Goal: Task Accomplishment & Management: Manage account settings

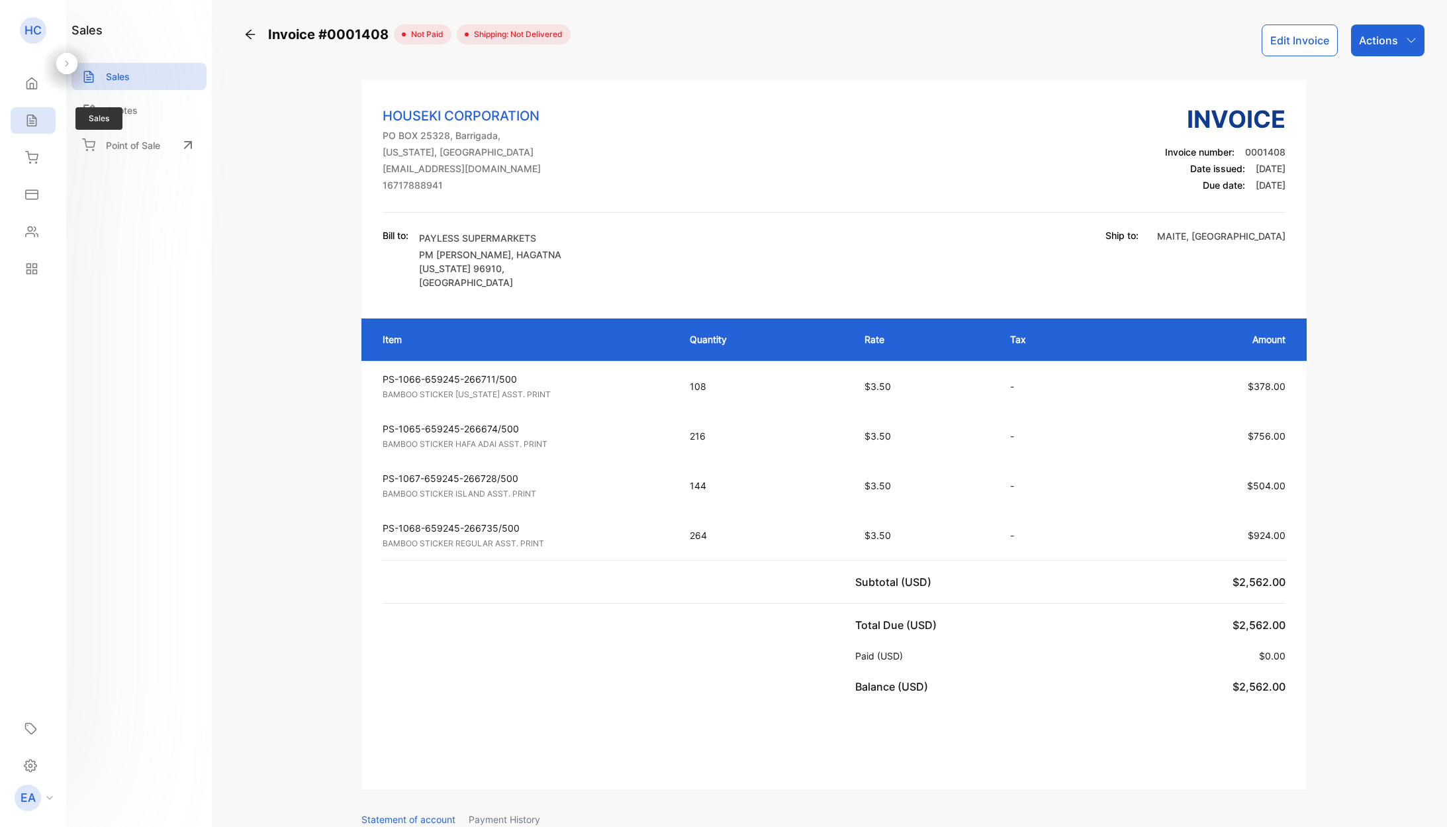
click at [29, 117] on icon at bounding box center [31, 120] width 13 height 13
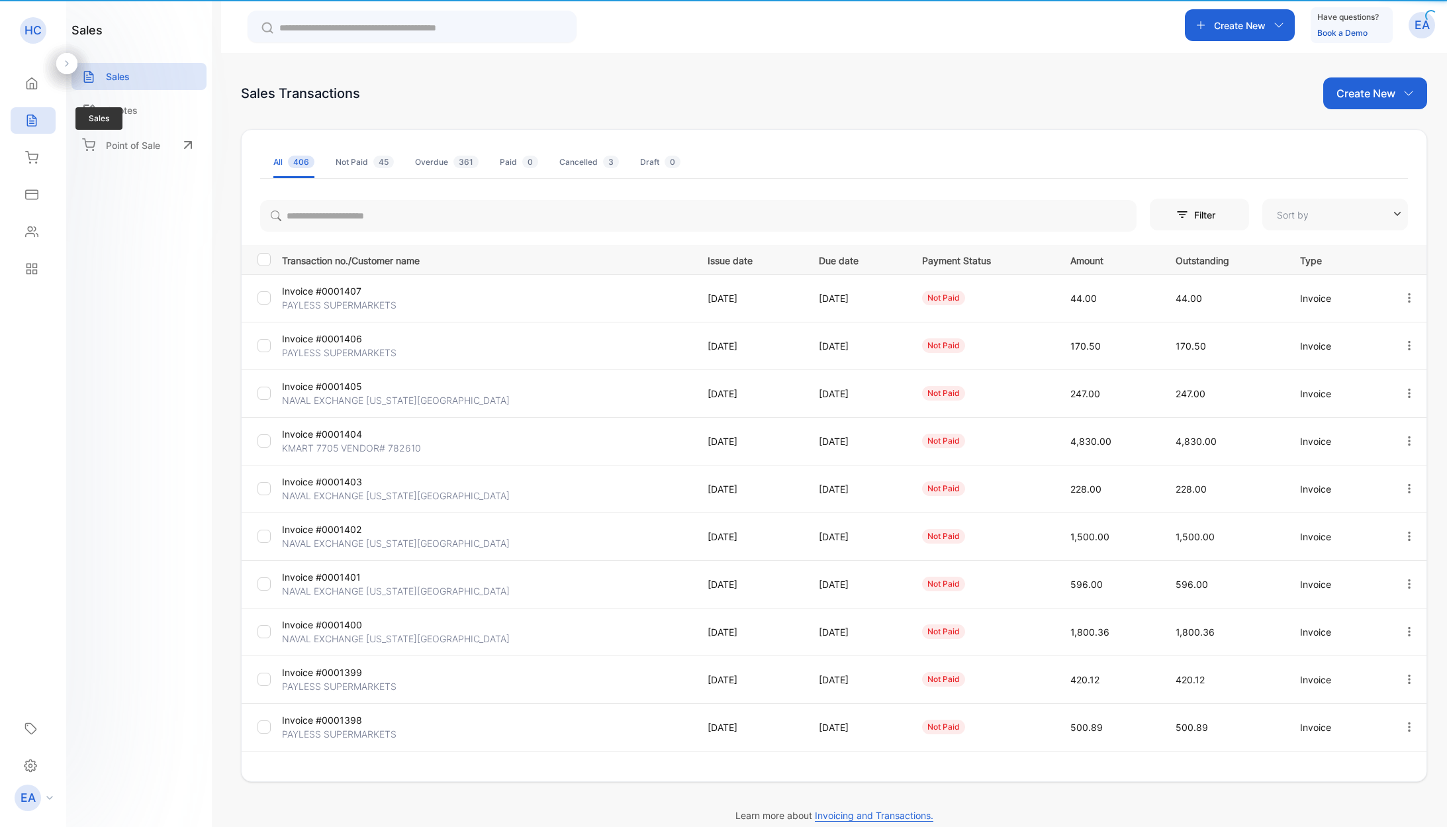
type input "**********"
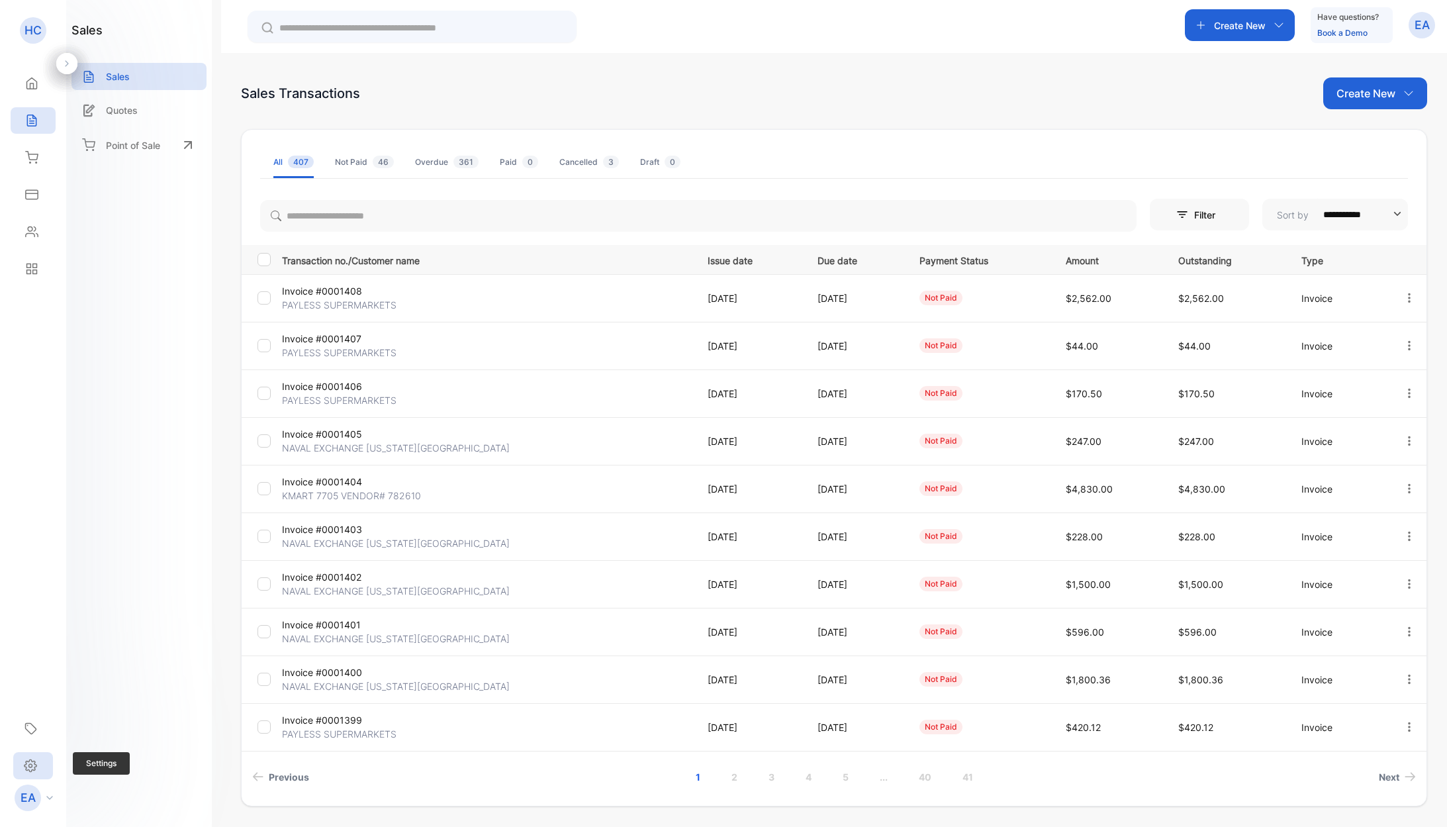
click at [34, 763] on icon at bounding box center [30, 765] width 12 height 12
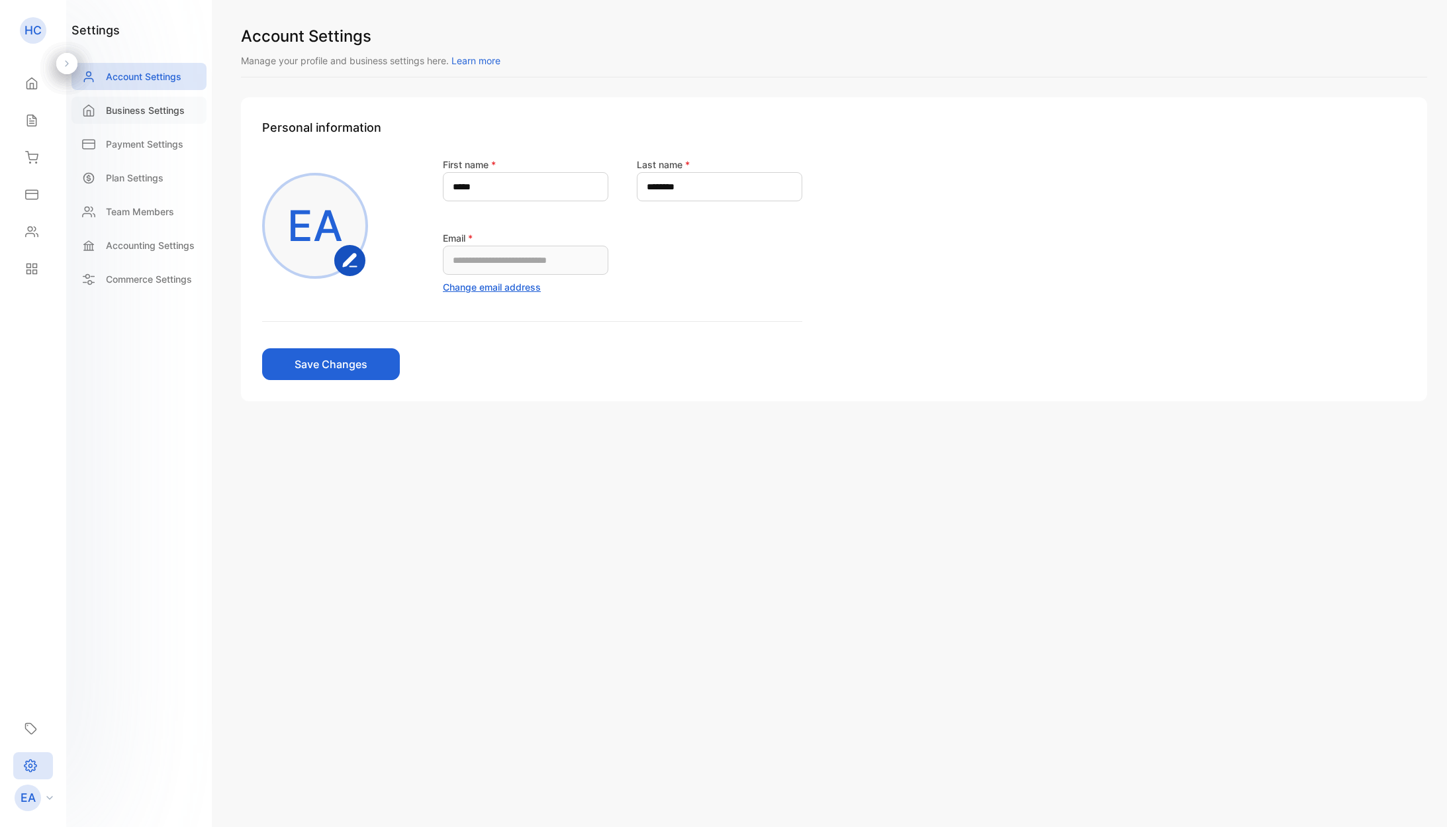
click at [132, 118] on div "Business Settings" at bounding box center [138, 110] width 135 height 27
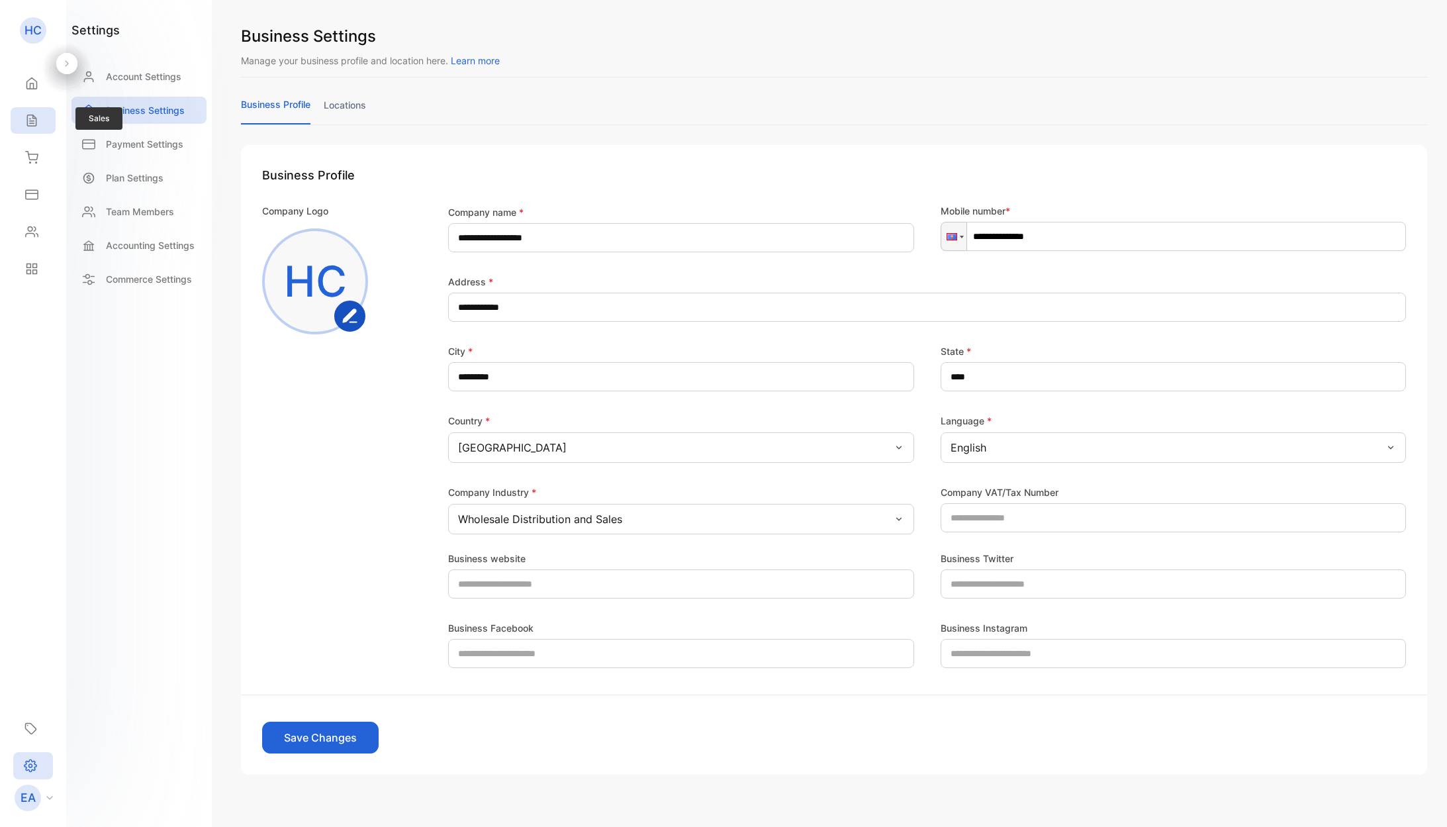
click at [28, 117] on icon at bounding box center [31, 120] width 13 height 13
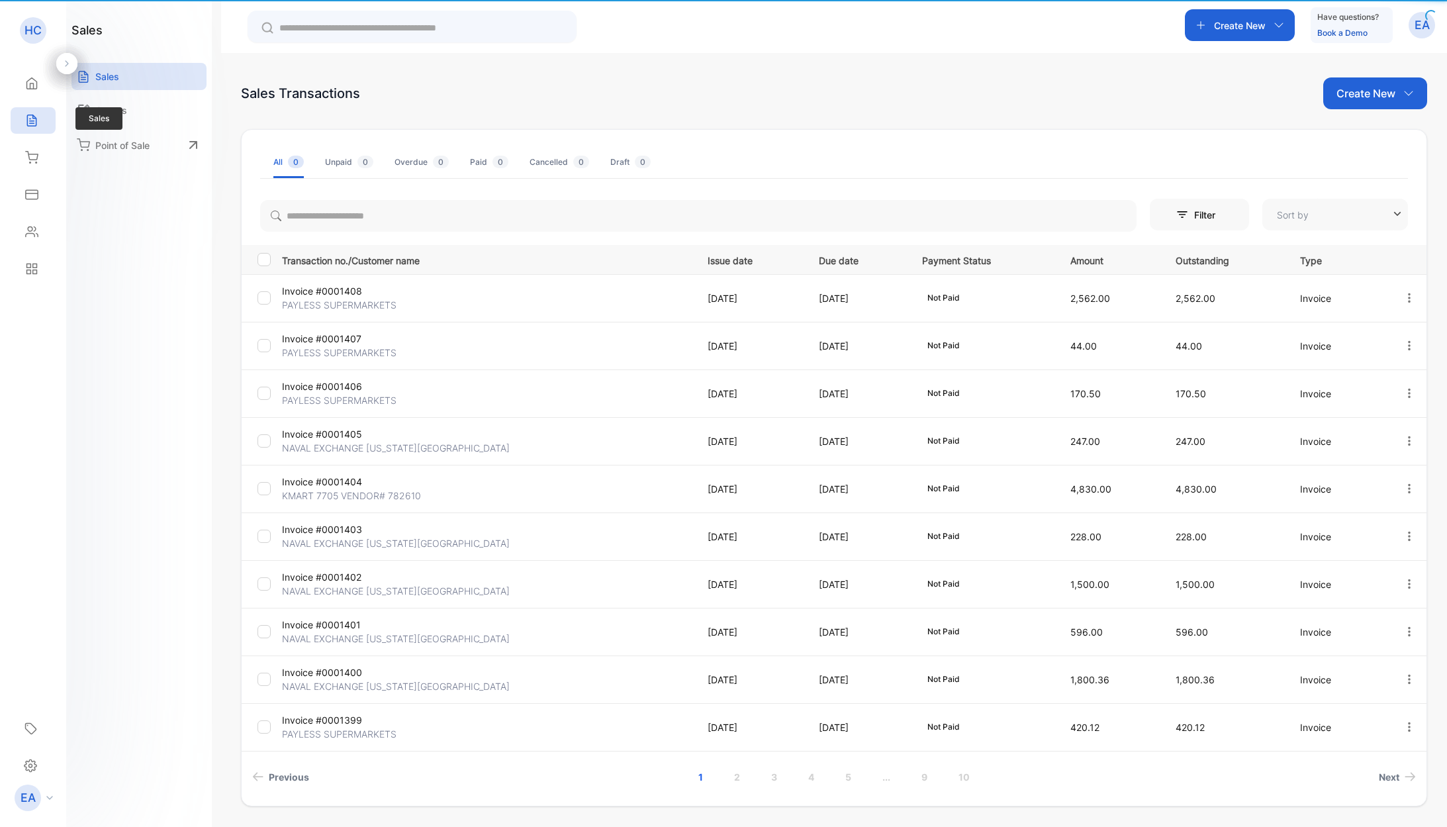
type input "**********"
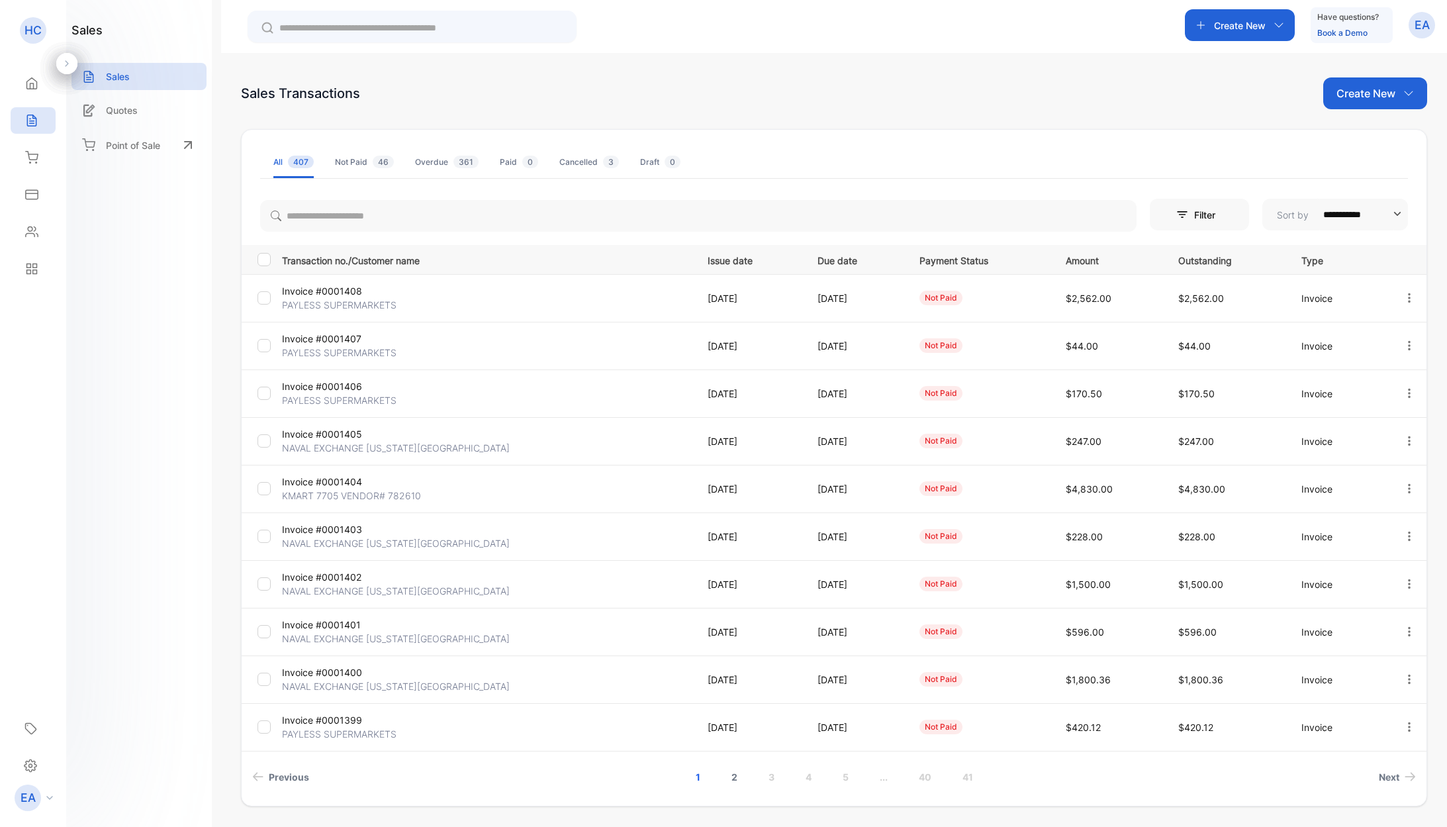
click at [735, 779] on link "2" at bounding box center [735, 777] width 38 height 24
click at [375, 543] on p "KMART 7705 VENDOR# 782610" at bounding box center [351, 543] width 139 height 14
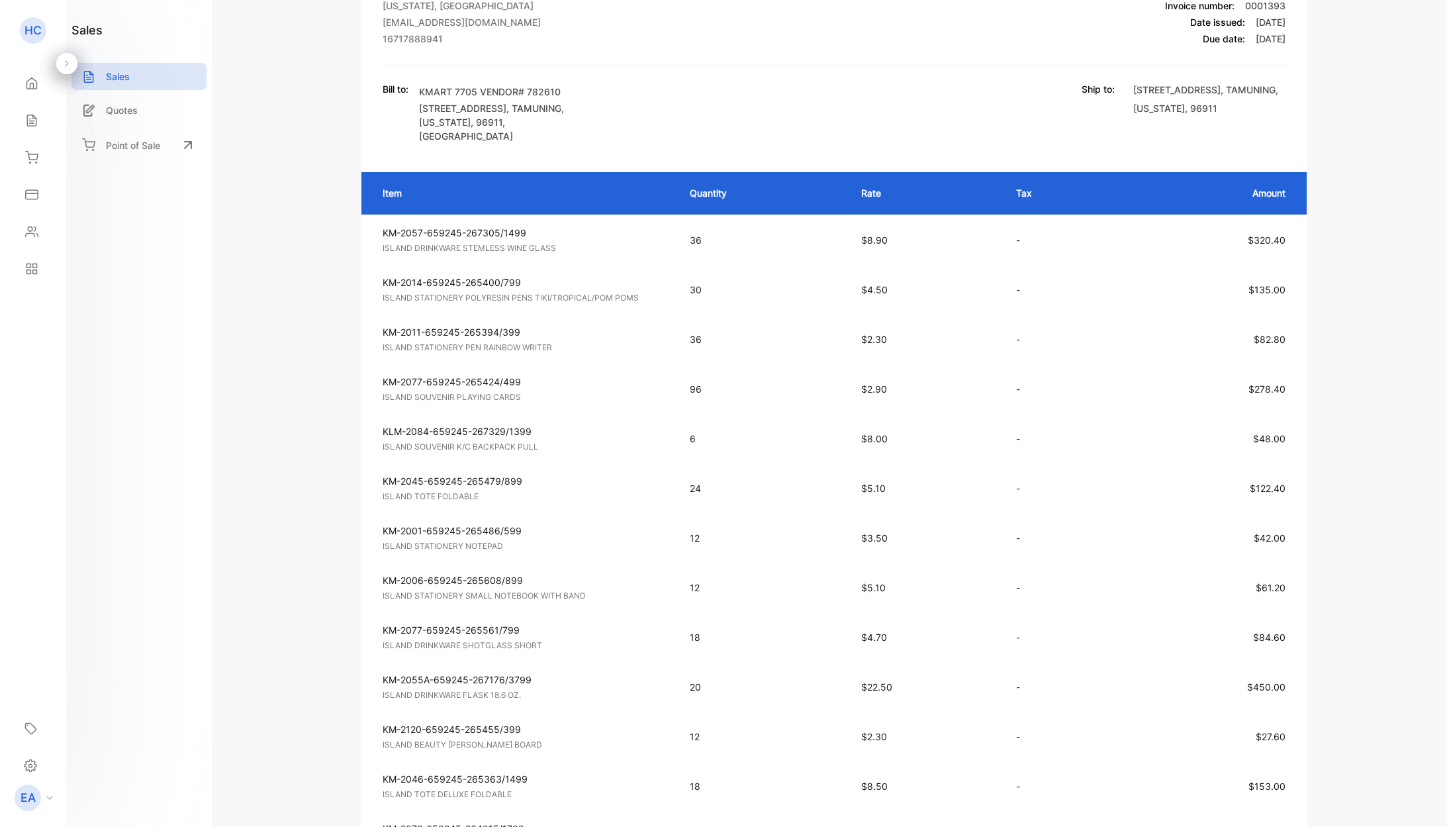
scroll to position [134, 0]
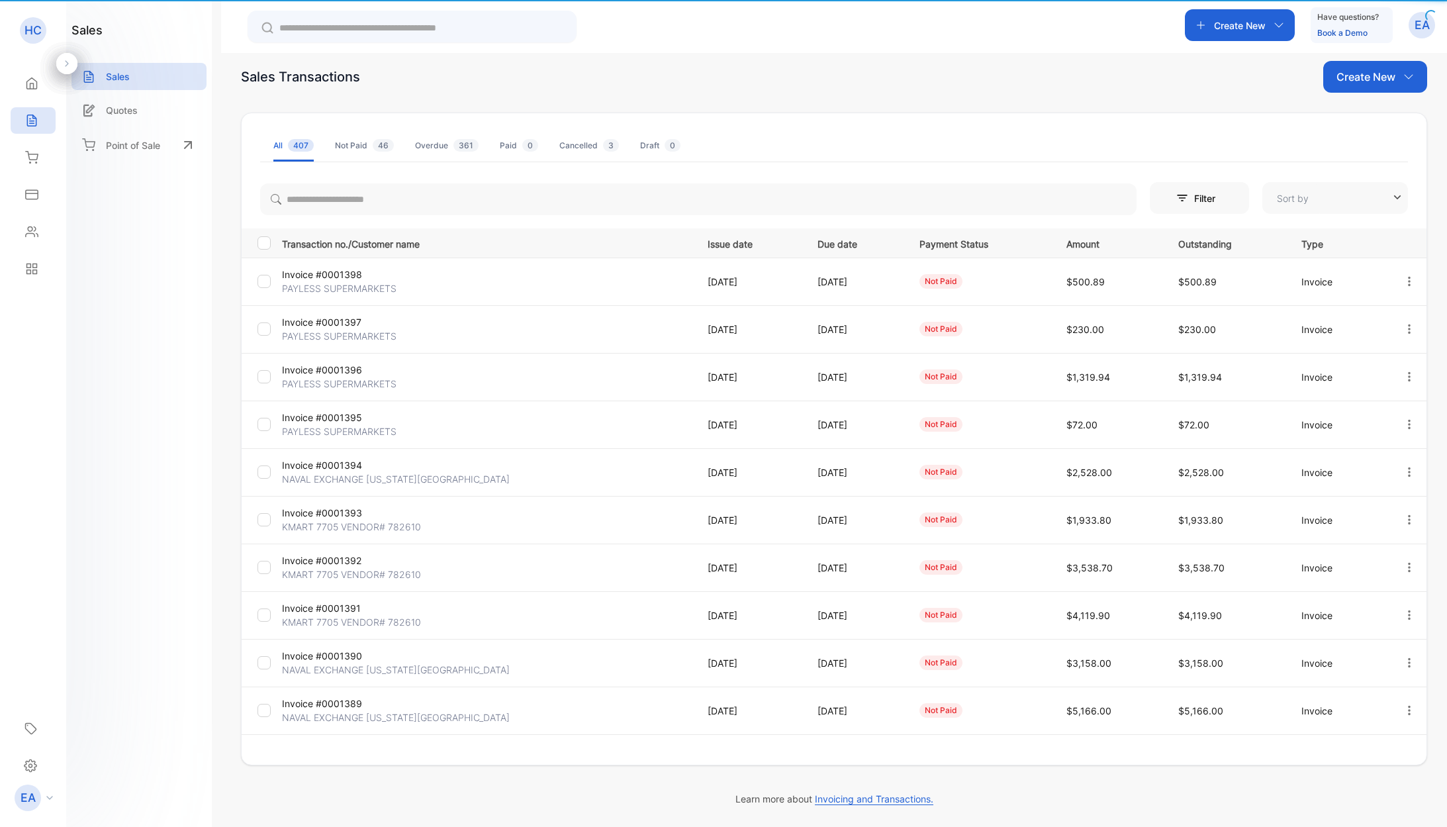
type input "**********"
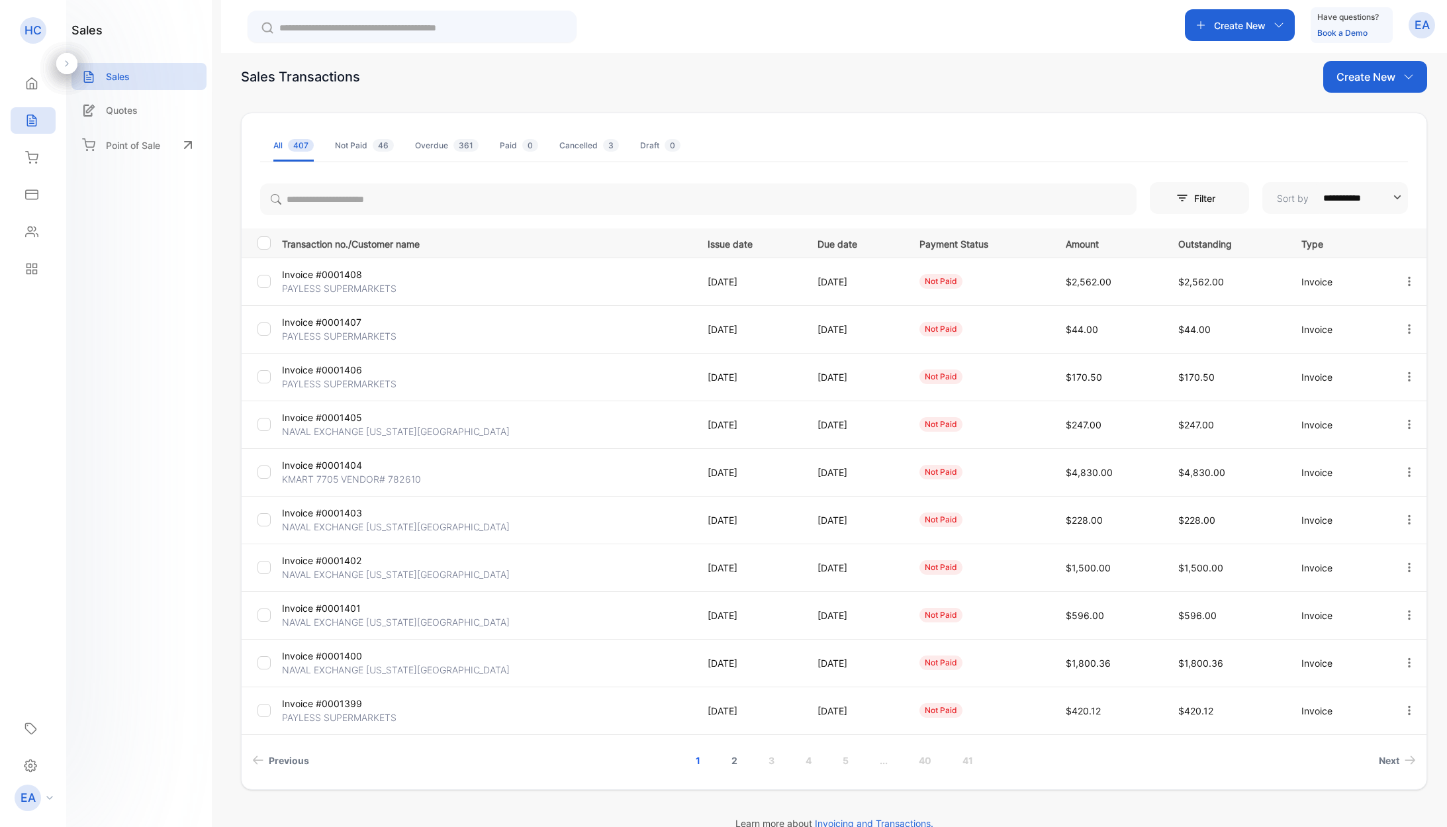
click at [726, 762] on link "2" at bounding box center [735, 760] width 38 height 24
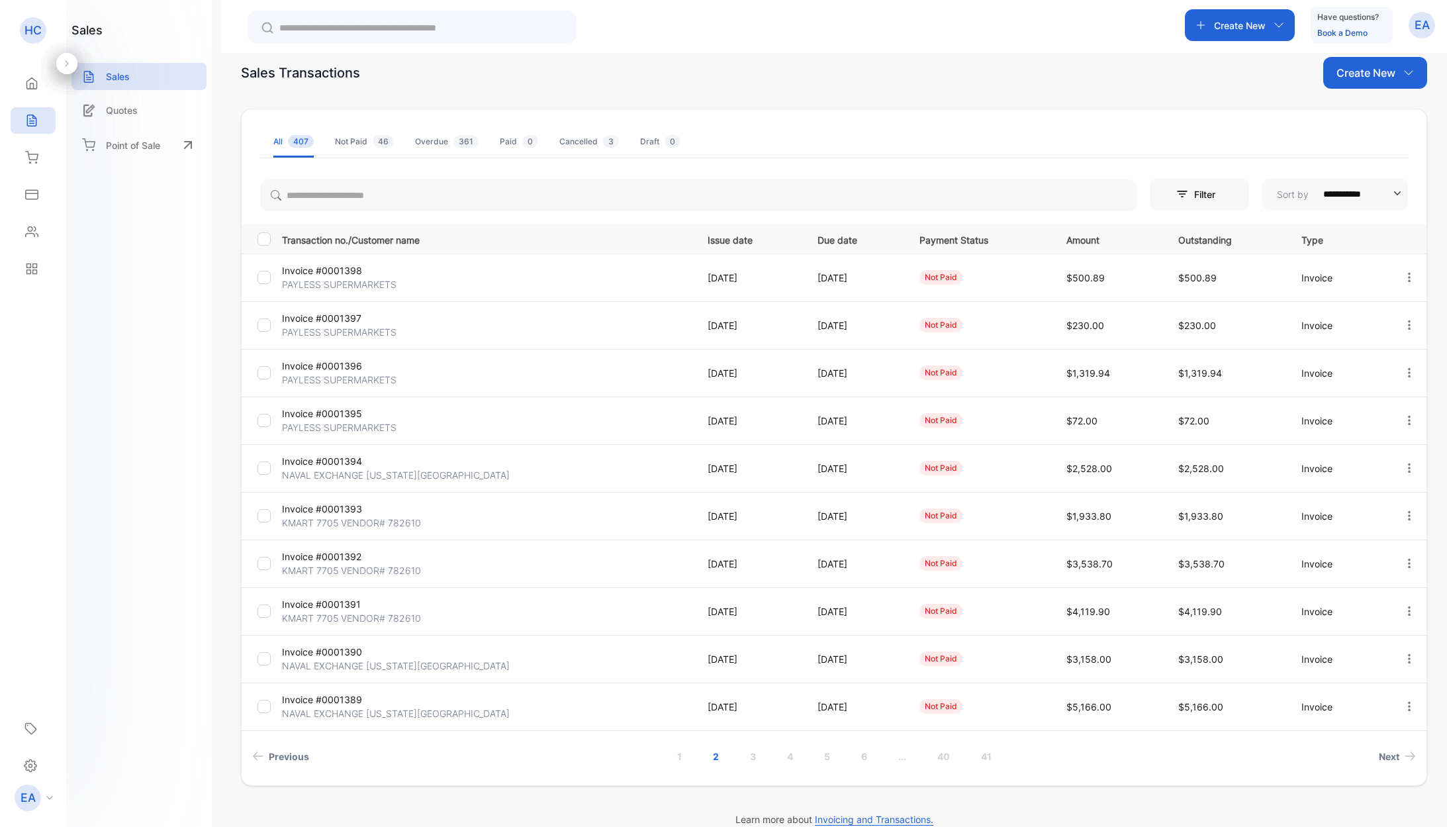
scroll to position [23, 0]
click at [340, 568] on p "KMART 7705 VENDOR# 782610" at bounding box center [351, 568] width 139 height 14
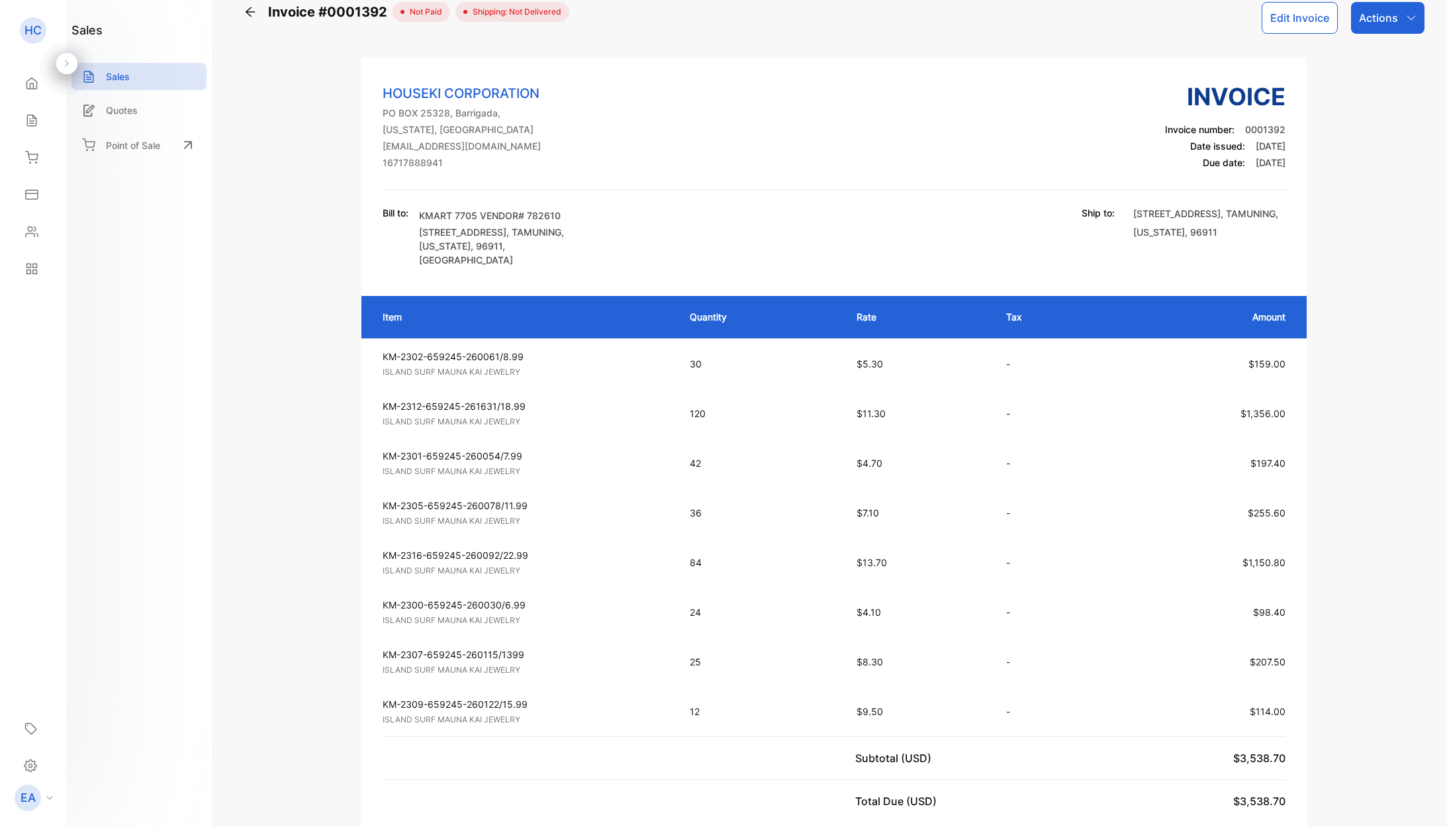
click at [256, 13] on icon at bounding box center [250, 11] width 13 height 13
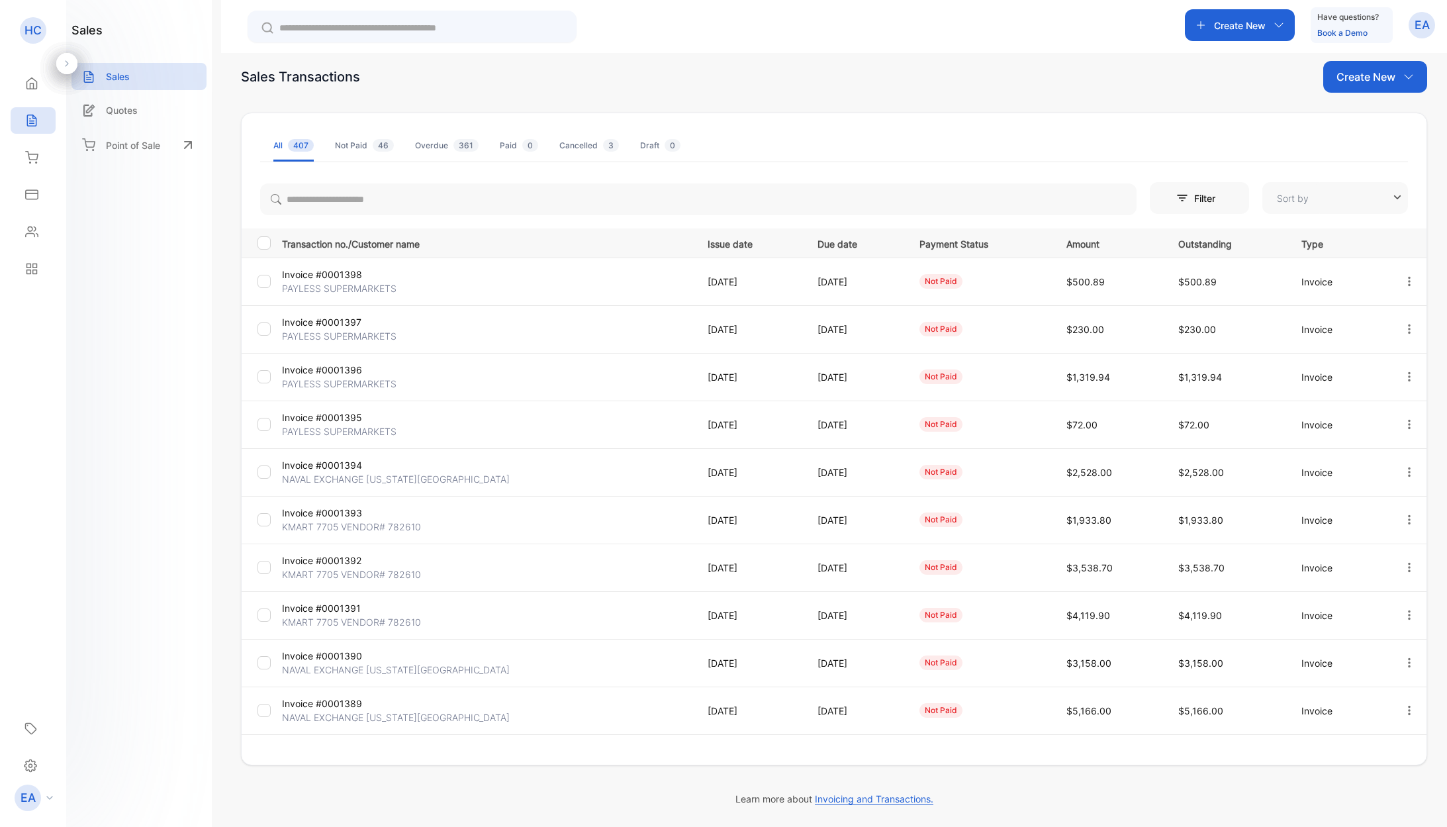
type input "**********"
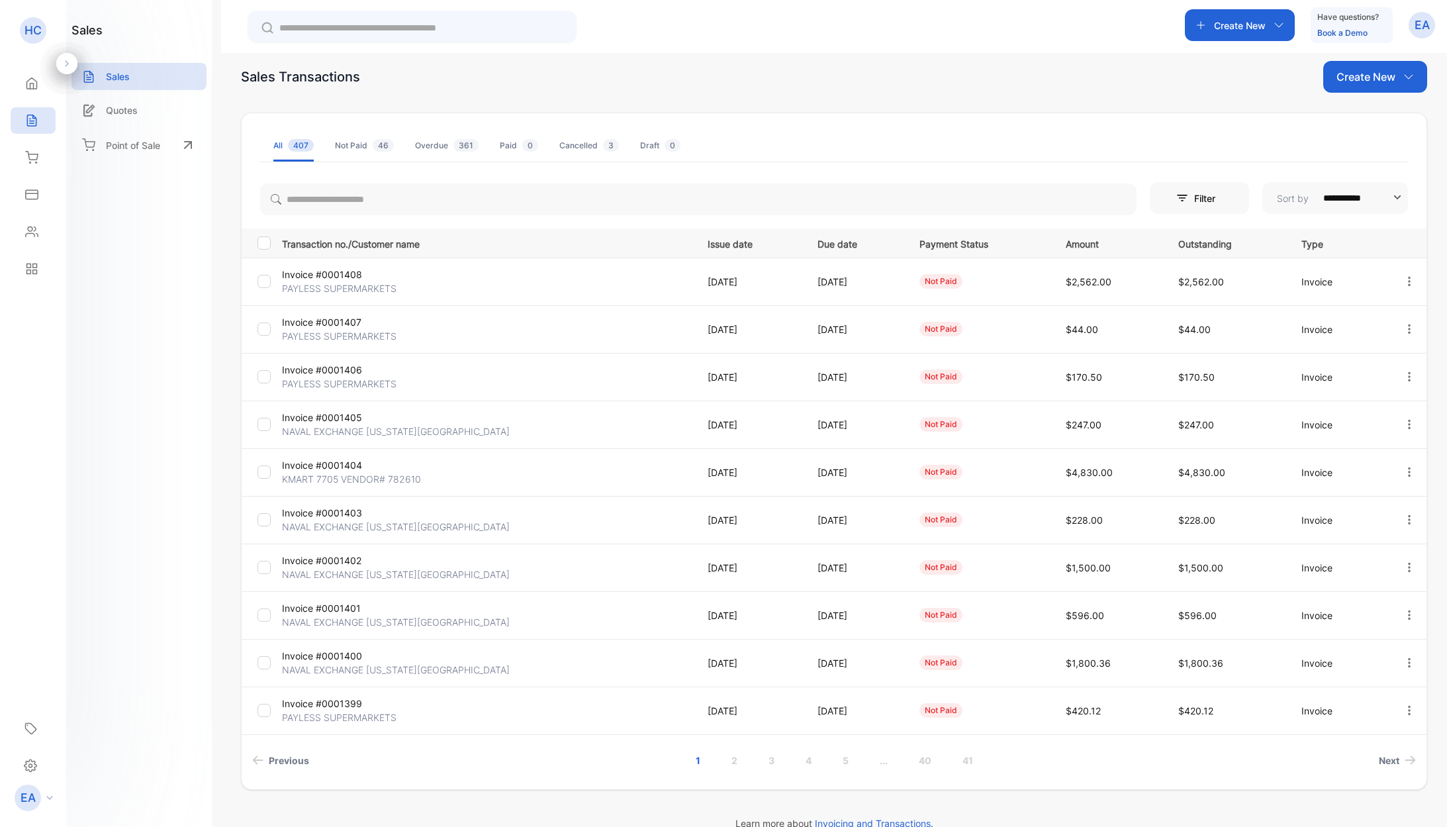
click at [334, 469] on p "Invoice #0001404" at bounding box center [350, 465] width 136 height 14
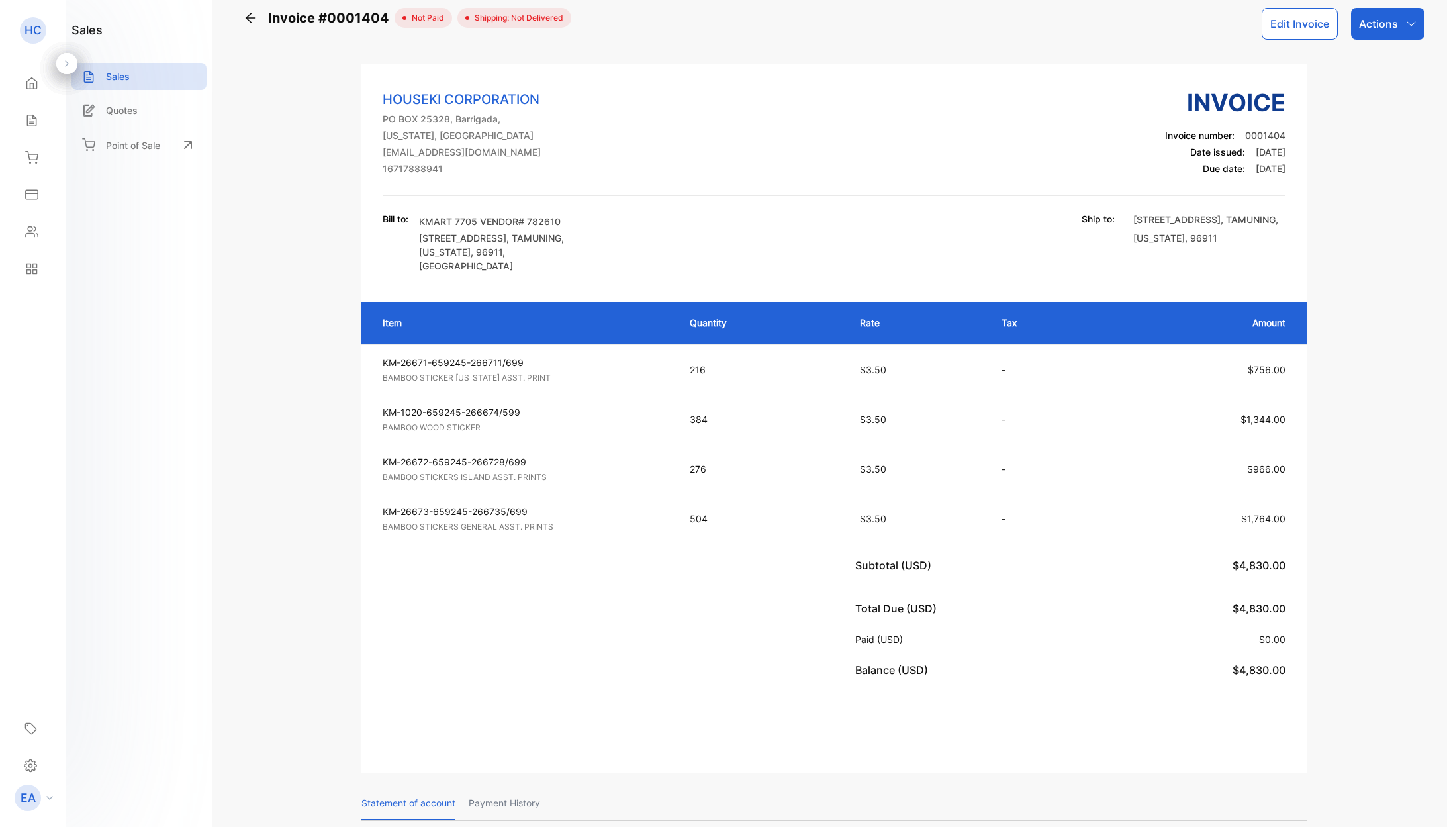
click at [238, 21] on div "Invoice #0001404 not paid Shipping: Not Delivered Edit Invoice Actions HOUSEKI …" at bounding box center [834, 413] width 1226 height 827
click at [253, 11] on icon at bounding box center [250, 17] width 13 height 13
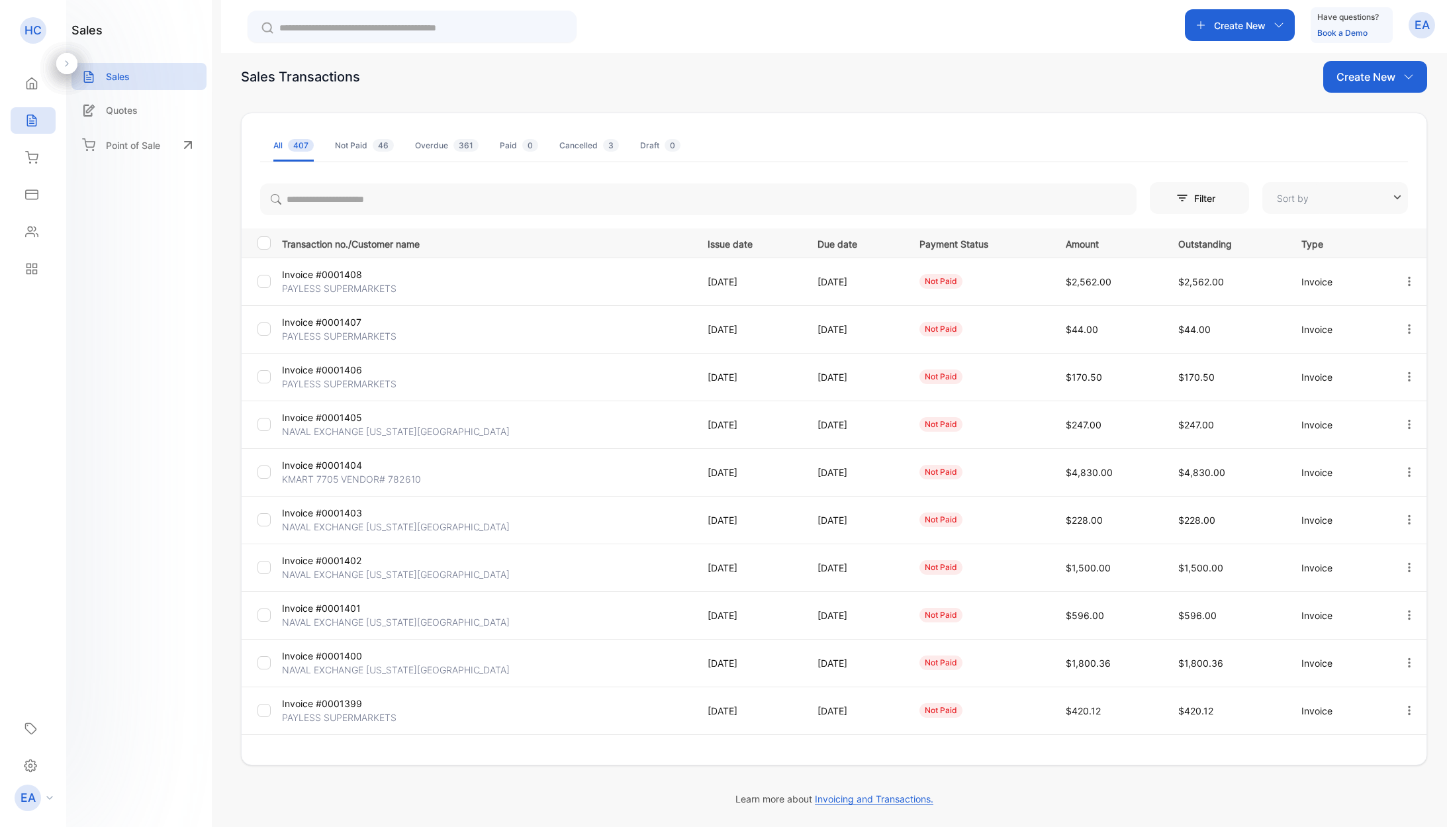
type input "**********"
click at [732, 764] on link "2" at bounding box center [735, 760] width 38 height 24
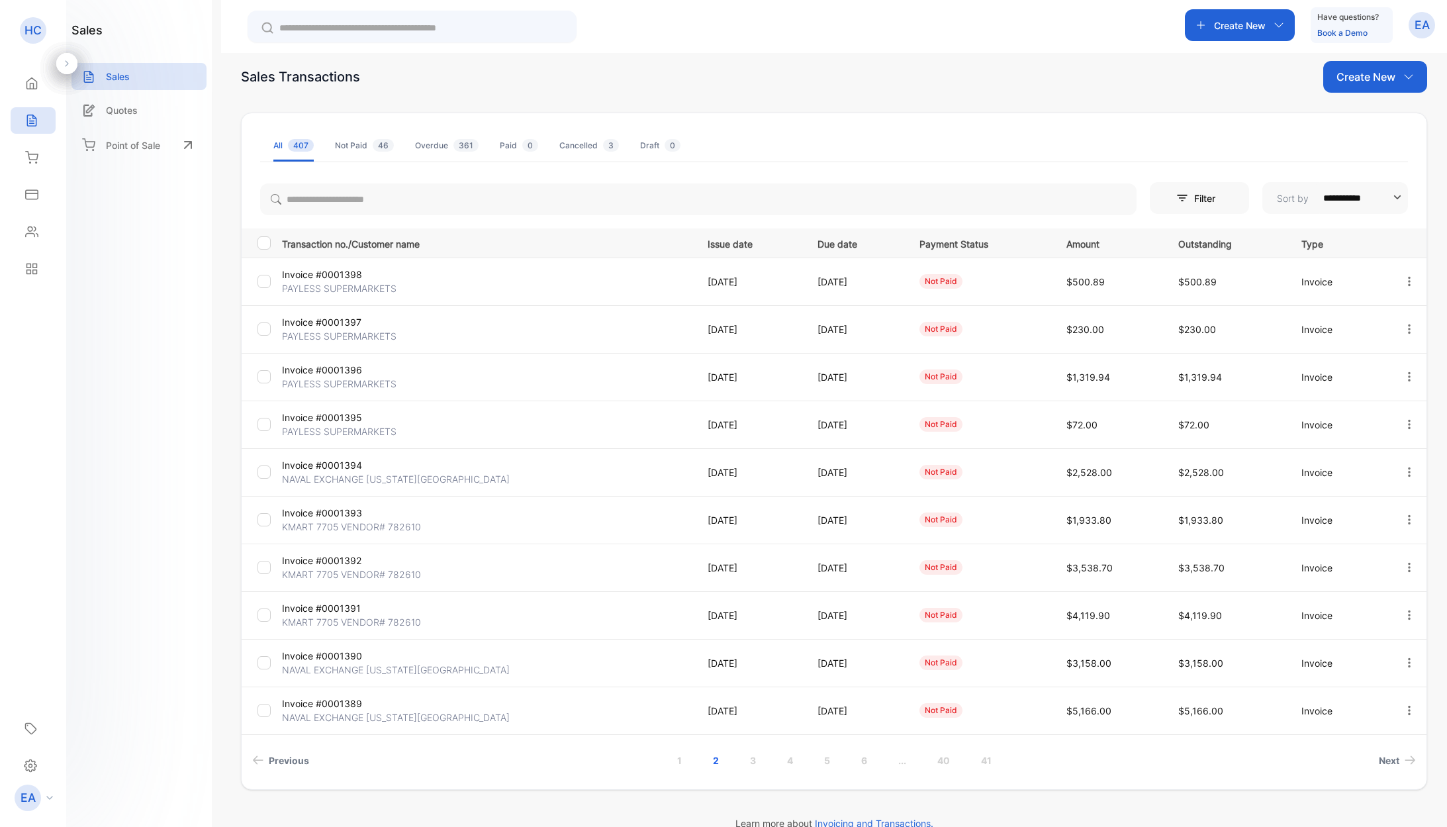
scroll to position [17, 0]
click at [366, 570] on p "KMART 7705 VENDOR# 782610" at bounding box center [351, 574] width 139 height 14
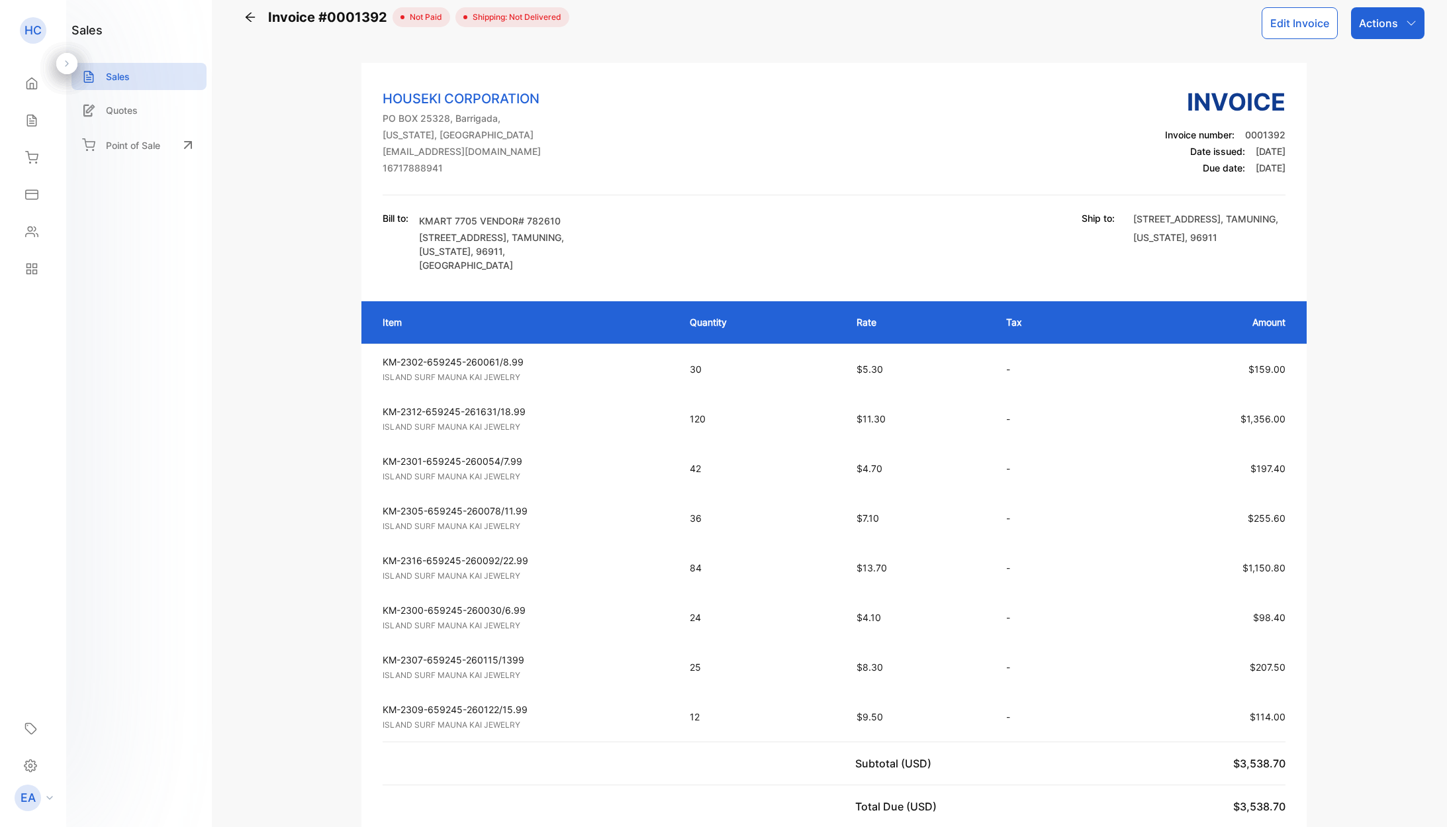
click at [254, 18] on icon at bounding box center [250, 17] width 13 height 13
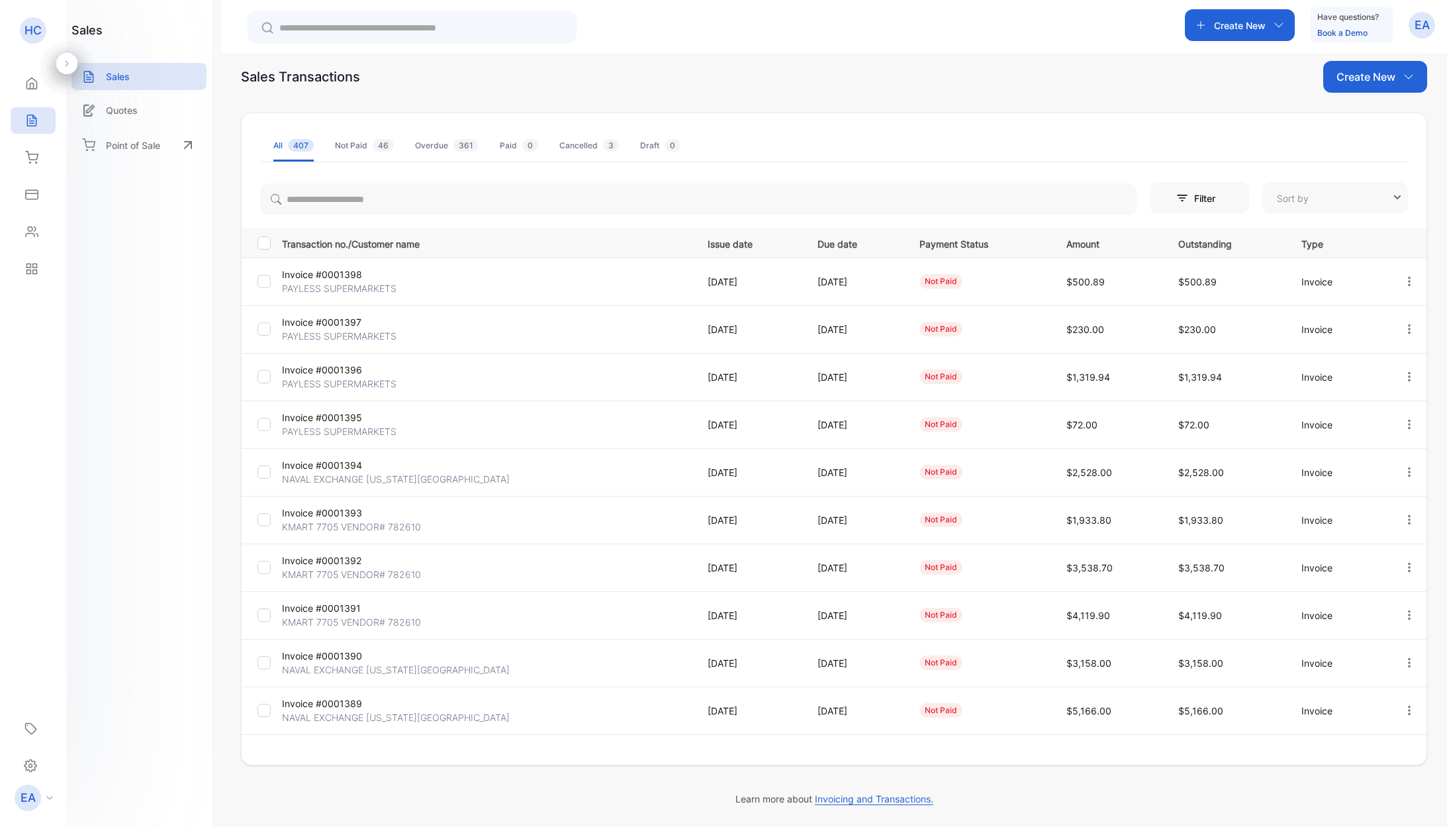
type input "**********"
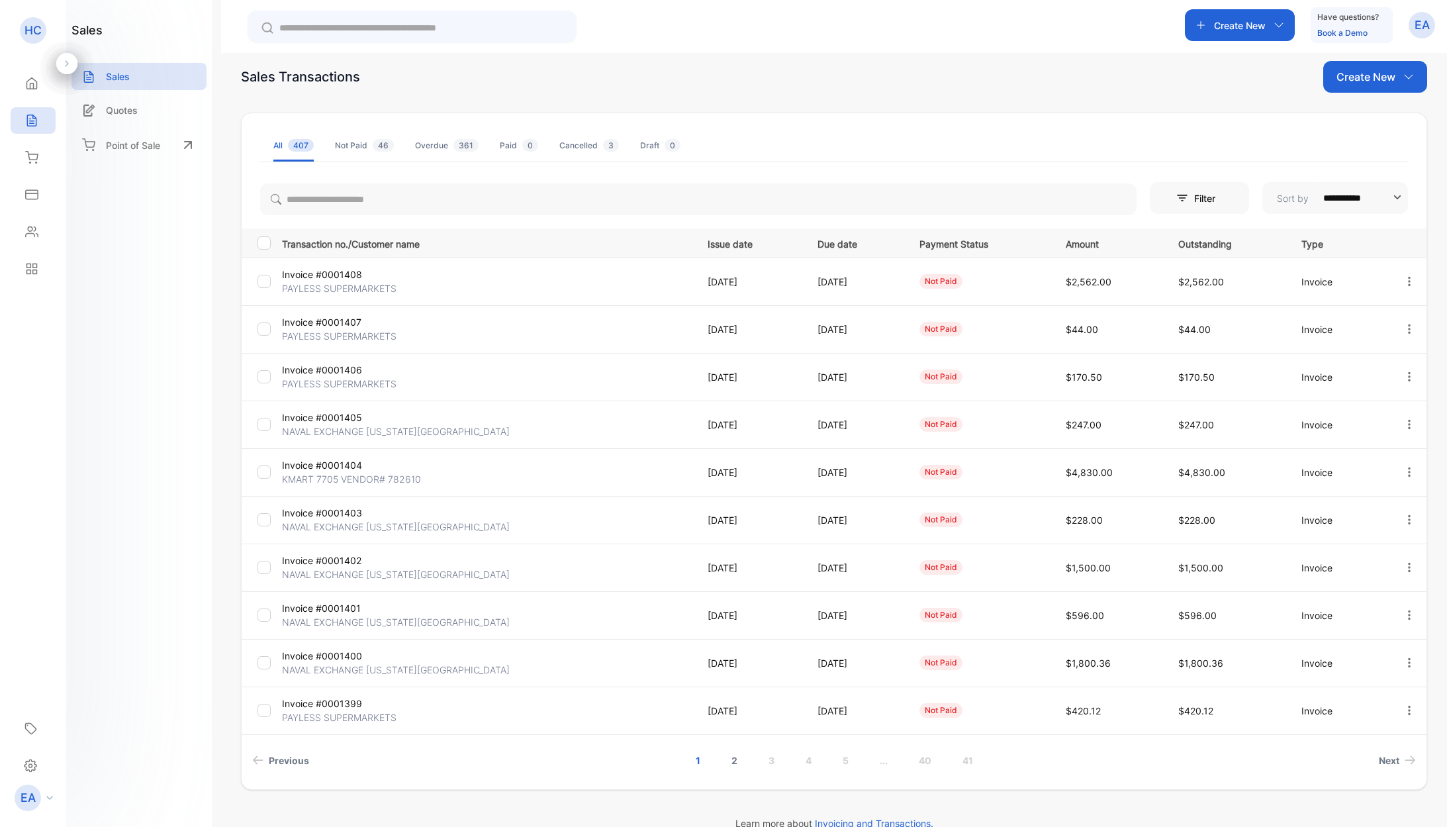
click at [732, 761] on link "2" at bounding box center [735, 760] width 38 height 24
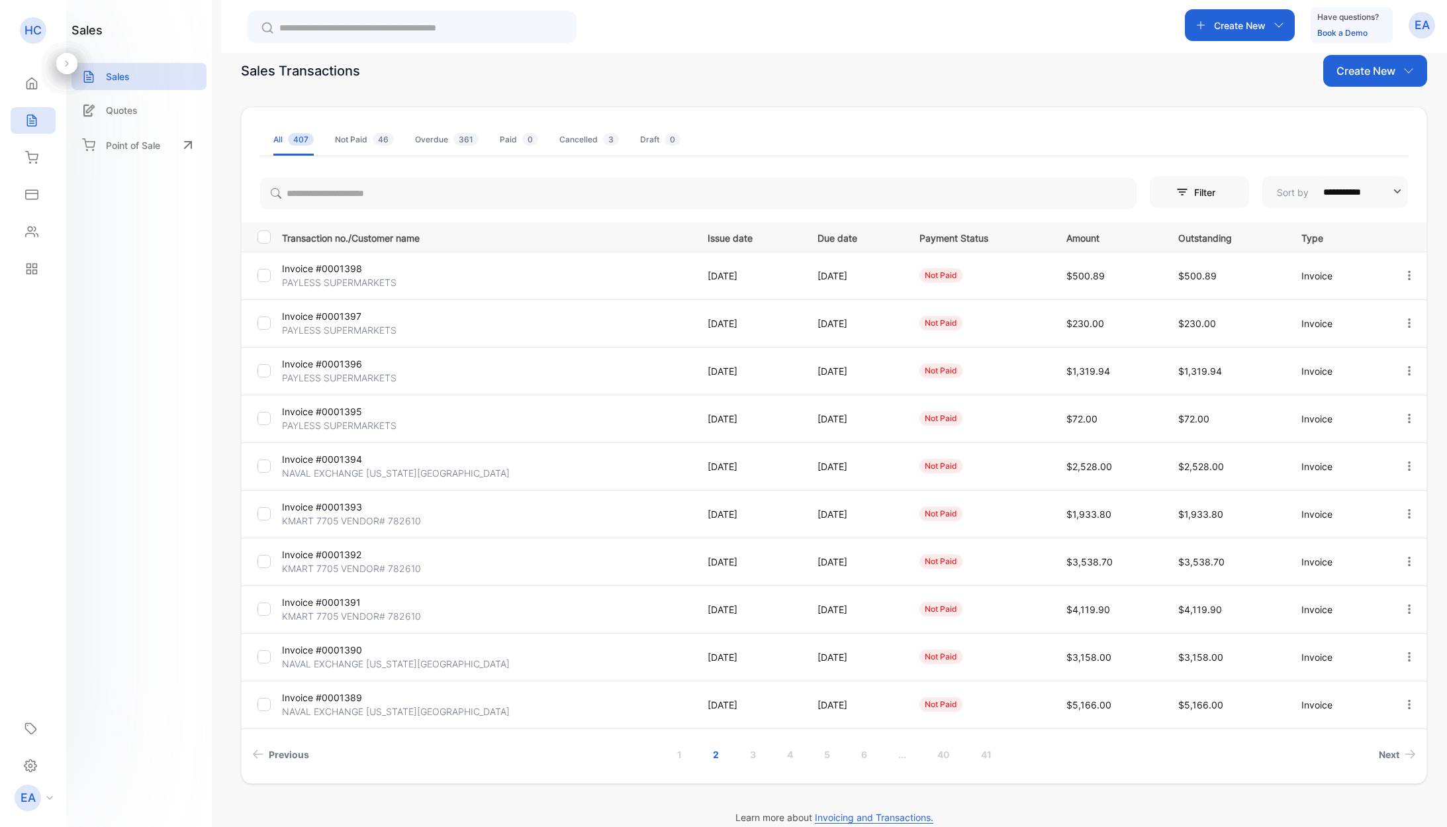
click at [737, 616] on p "[DATE]" at bounding box center [749, 609] width 83 height 14
click at [357, 615] on p "KMART 7705 VENDOR# 782610" at bounding box center [351, 616] width 139 height 14
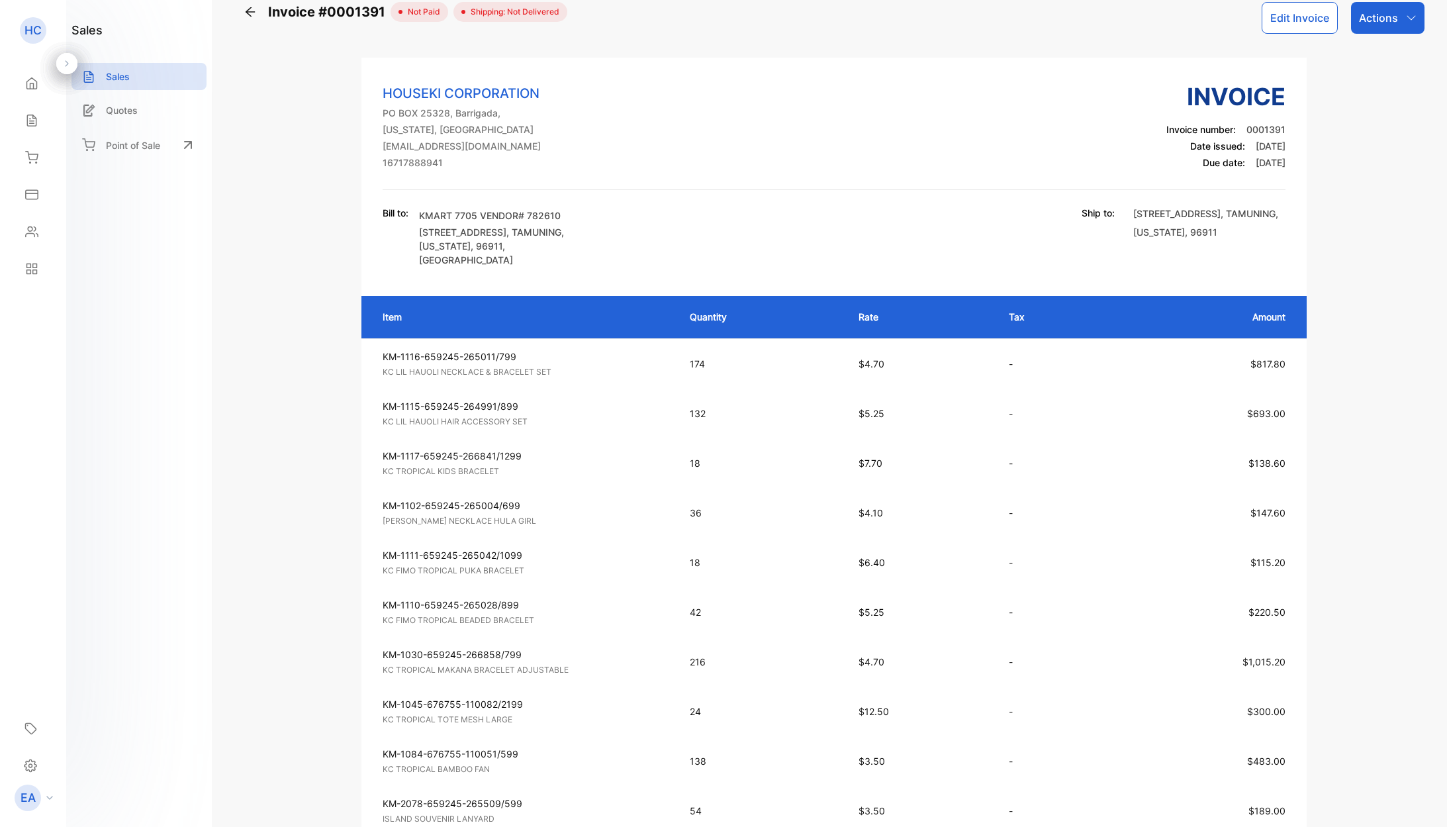
drag, startPoint x: 246, startPoint y: 5, endPoint x: 255, endPoint y: 14, distance: 12.6
click at [247, 6] on div "Invoice #0001391" at bounding box center [317, 12] width 147 height 20
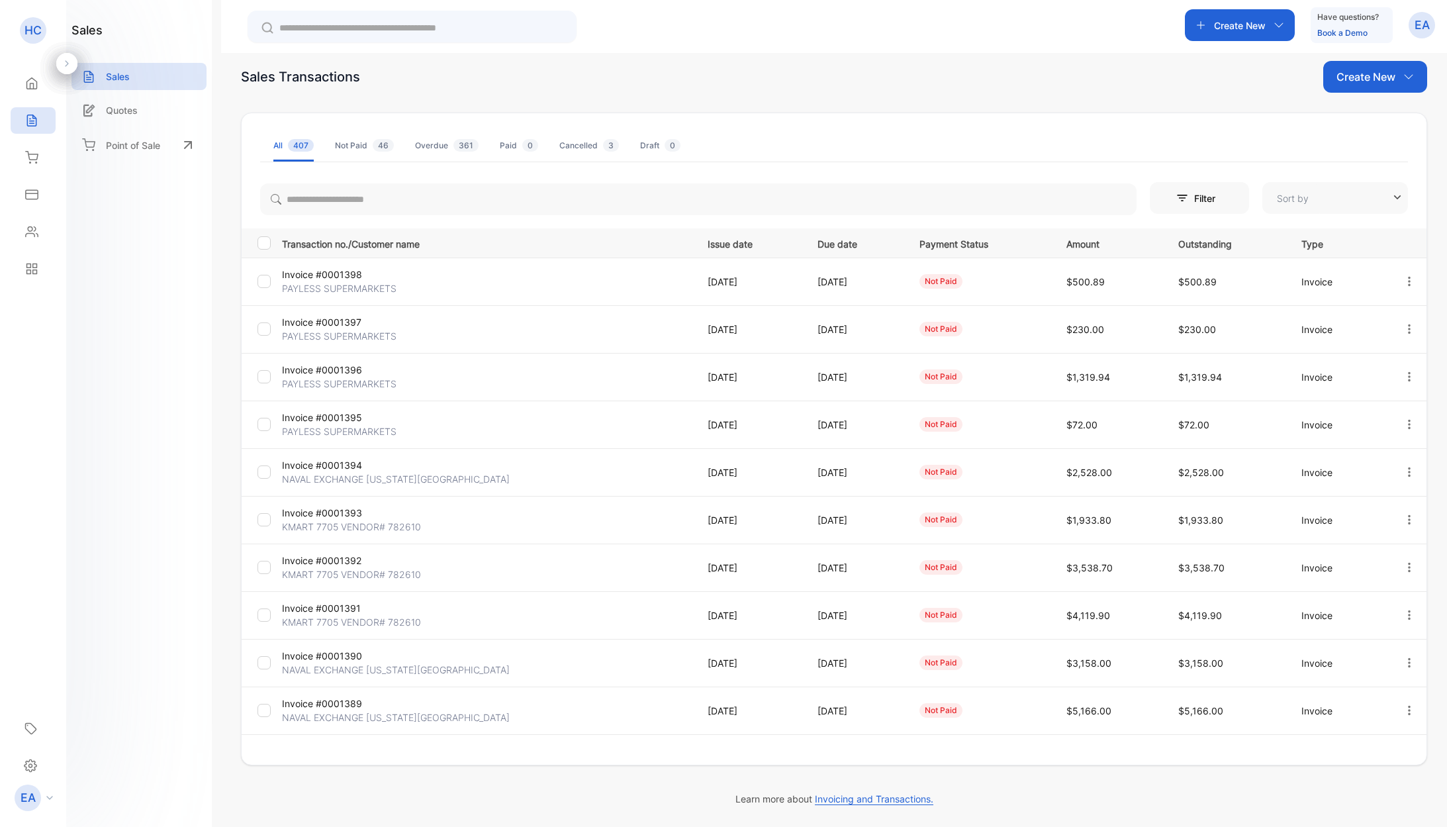
type input "**********"
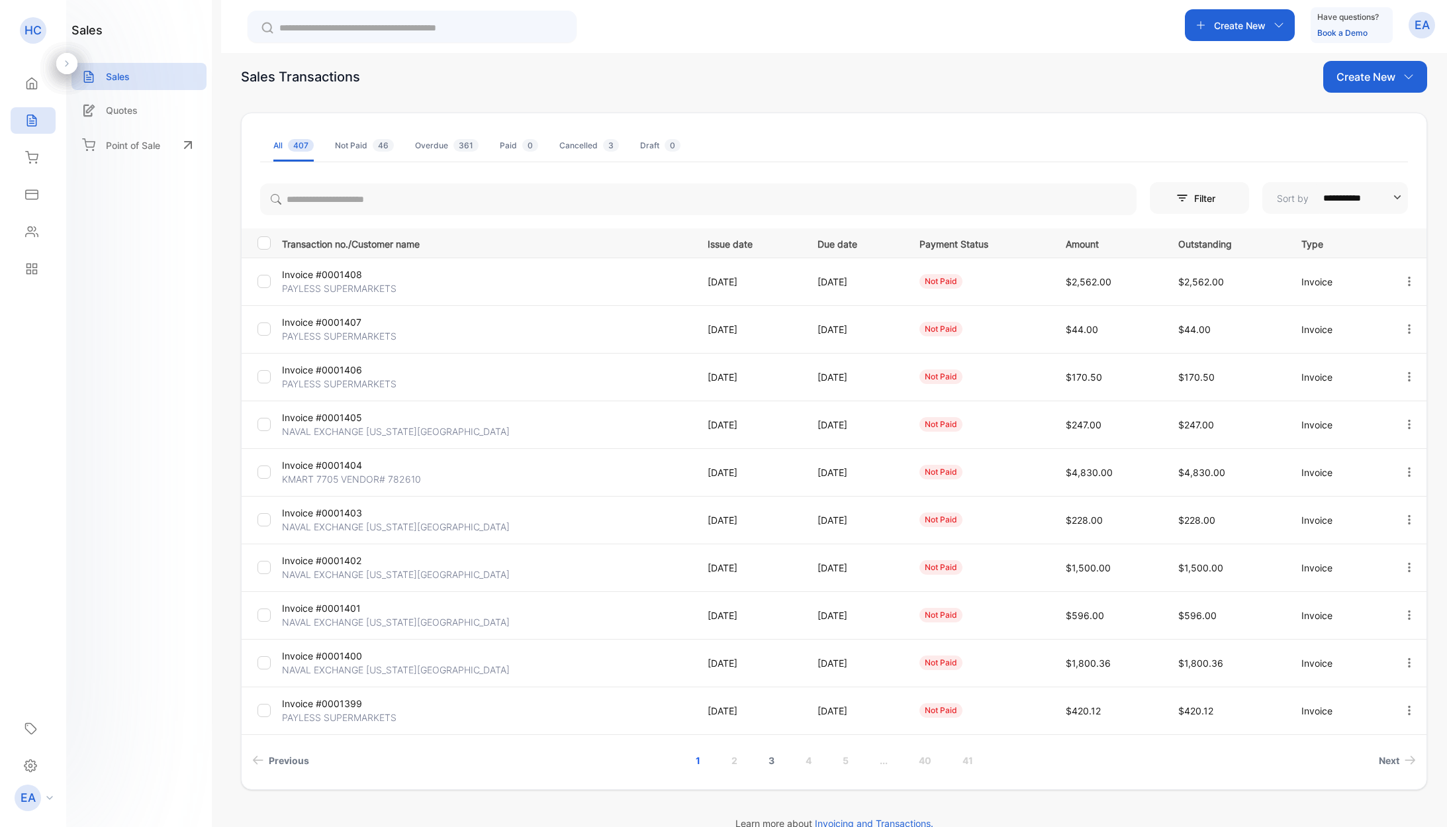
click at [777, 761] on link "3" at bounding box center [772, 760] width 38 height 24
click at [354, 288] on p "KMART 7705 VENDOR# 782610" at bounding box center [351, 288] width 139 height 14
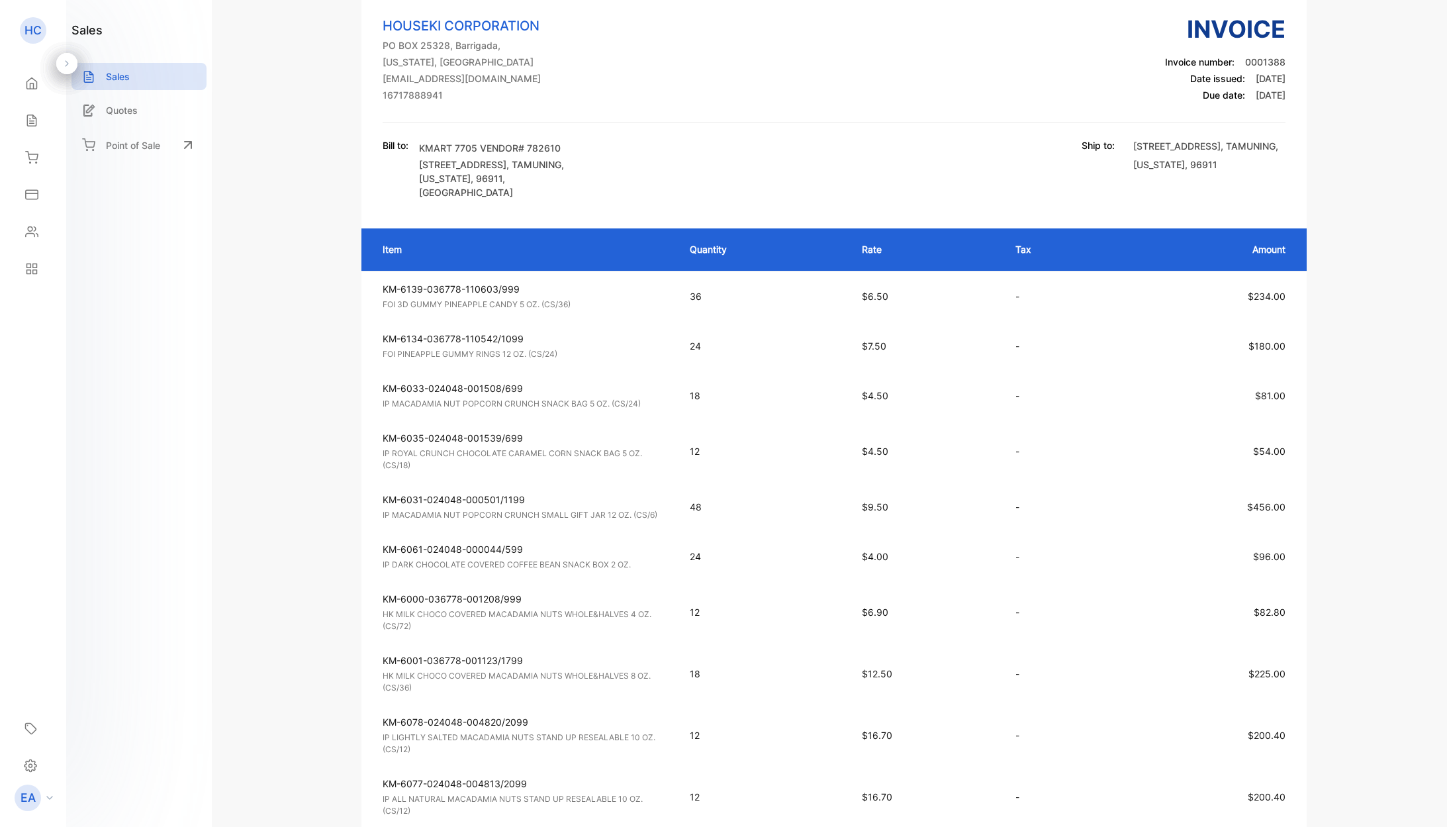
scroll to position [94, 0]
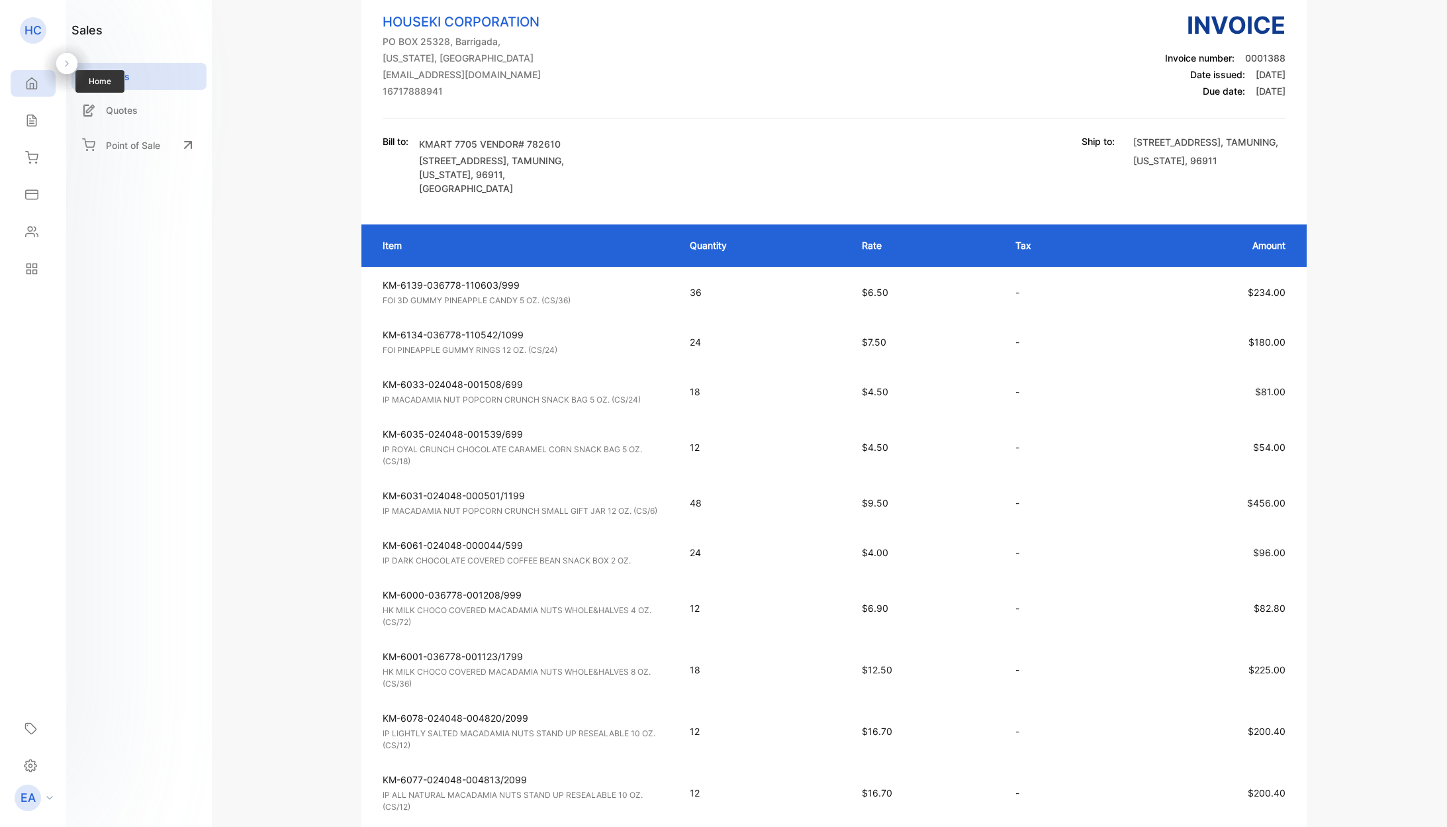
click at [30, 83] on icon at bounding box center [31, 83] width 13 height 13
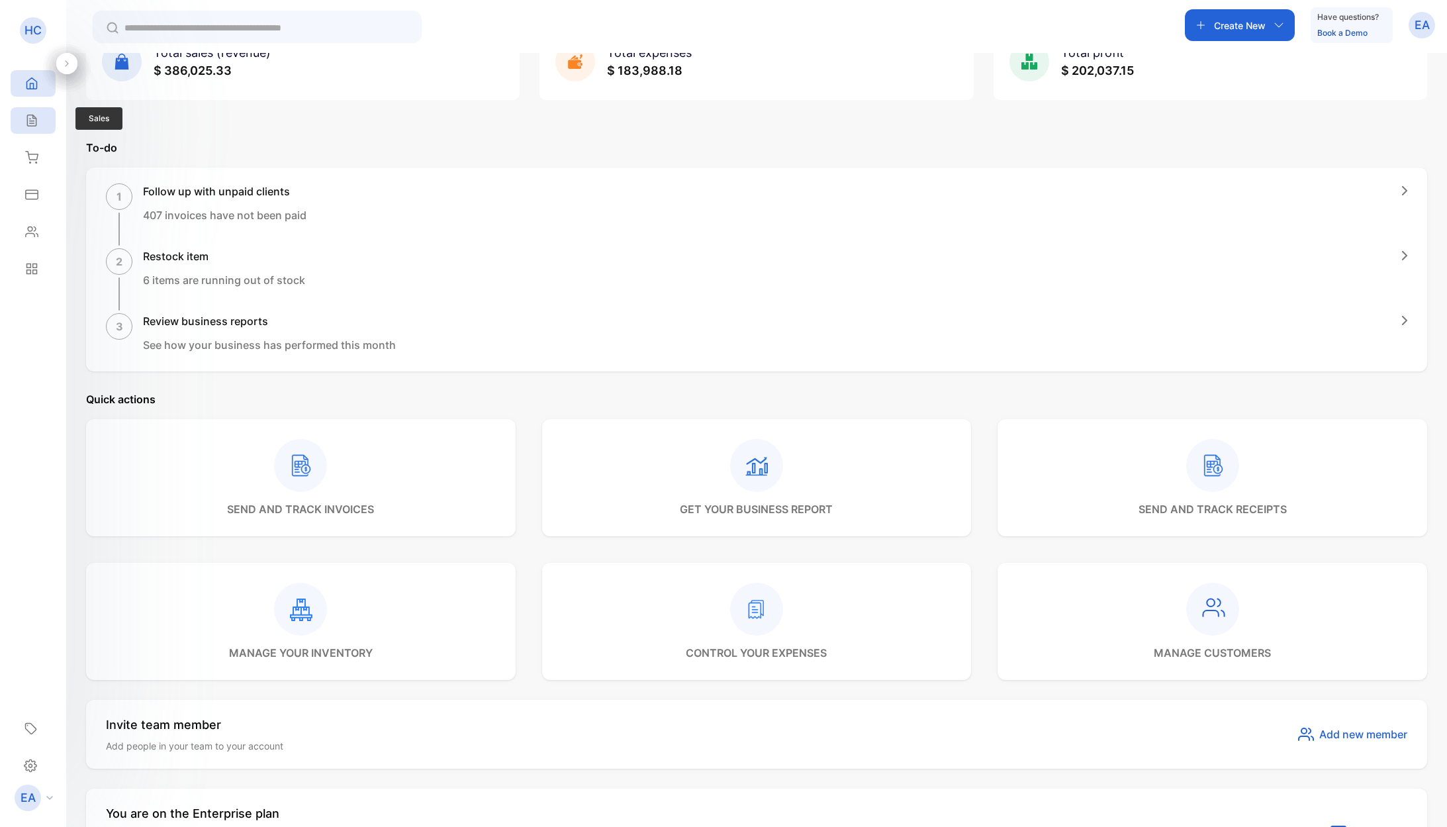
click at [32, 124] on icon at bounding box center [31, 120] width 13 height 13
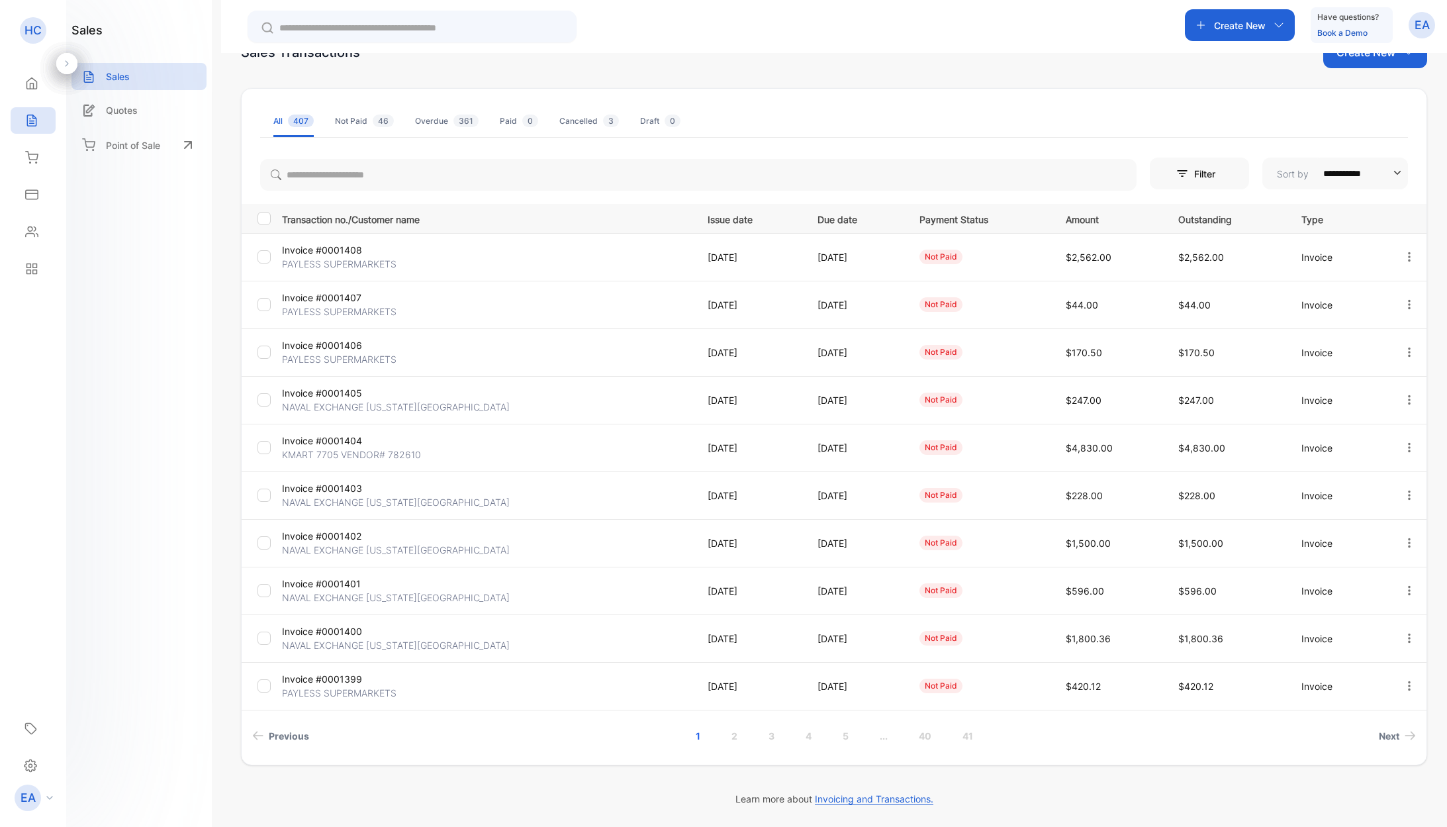
scroll to position [41, 0]
click at [19, 771] on div "Settings" at bounding box center [33, 765] width 40 height 27
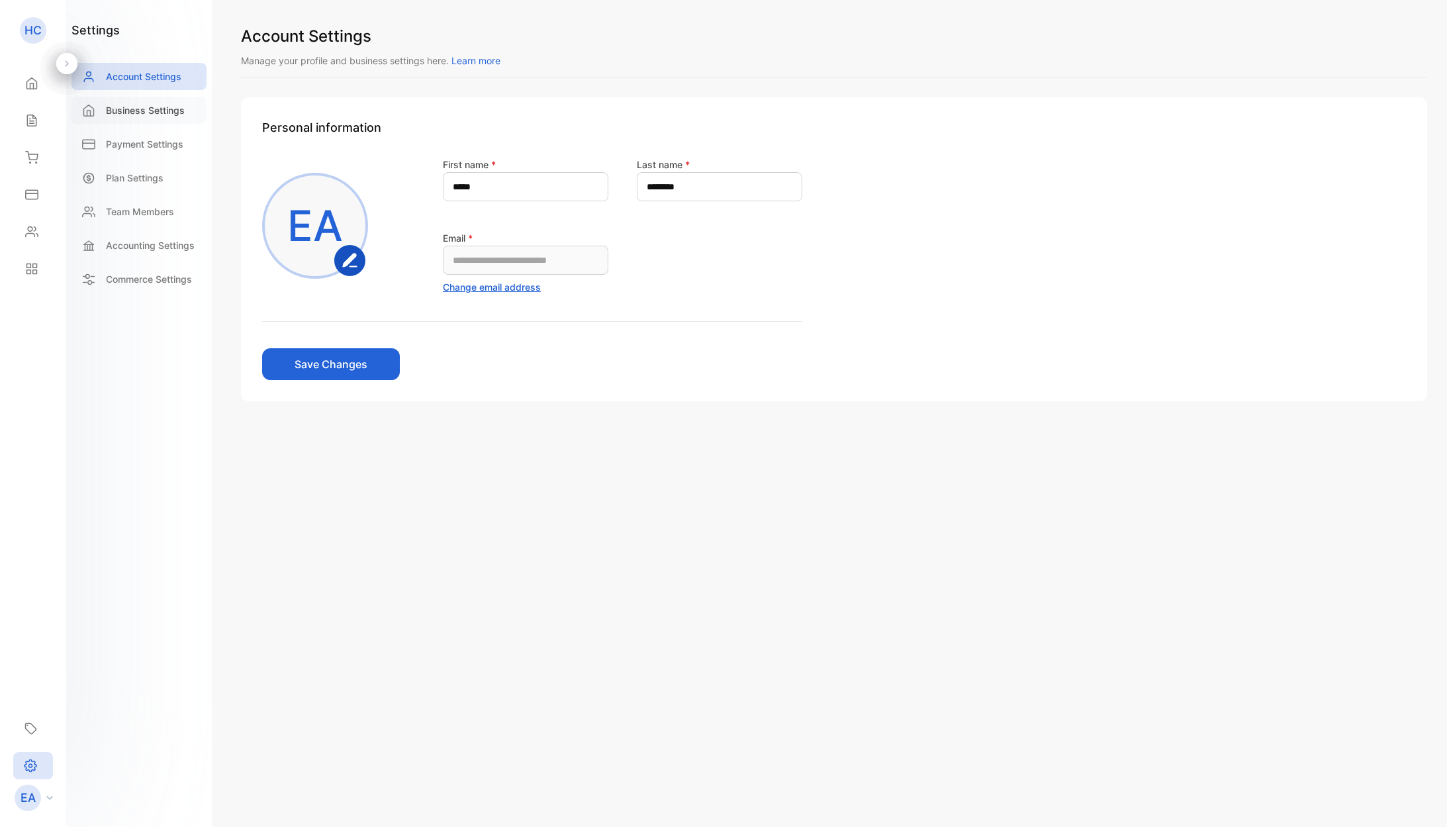
click at [149, 105] on p "Business Settings" at bounding box center [145, 110] width 79 height 14
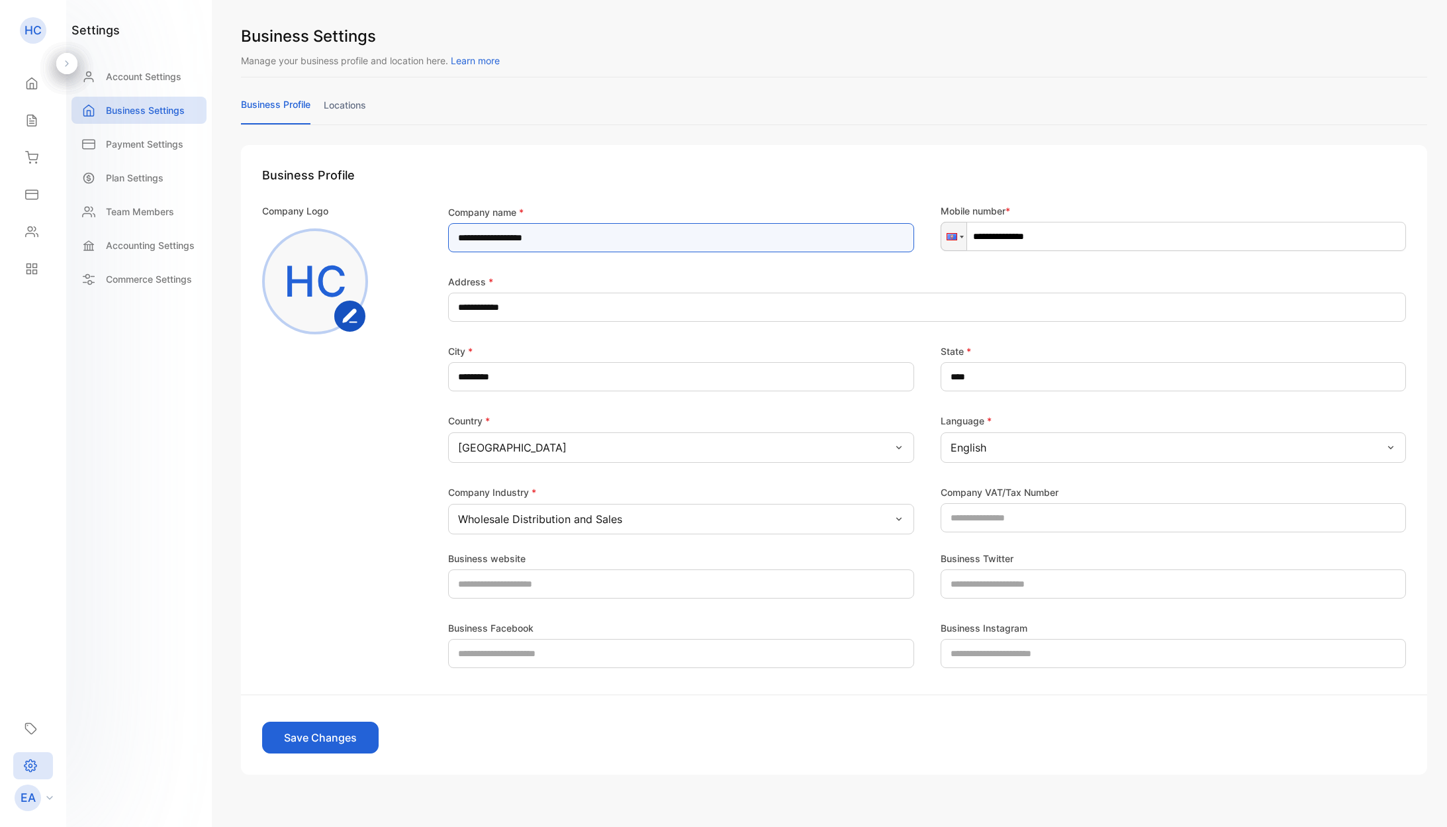
drag, startPoint x: 500, startPoint y: 235, endPoint x: 408, endPoint y: 232, distance: 92.1
type name-inputcompanyname "**********"
click at [301, 732] on button "Save Changes" at bounding box center [320, 738] width 117 height 32
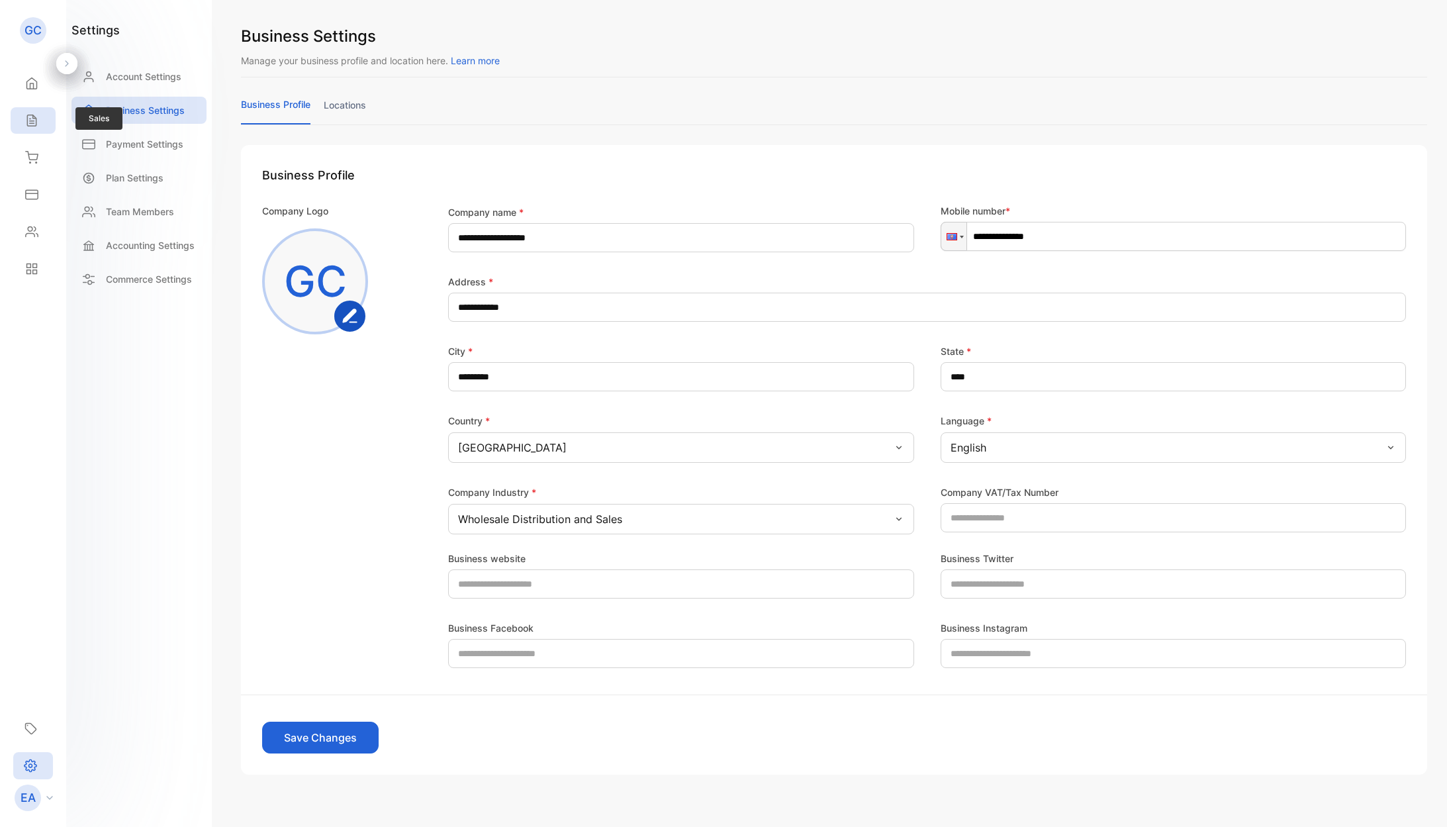
click at [28, 120] on icon at bounding box center [31, 120] width 9 height 11
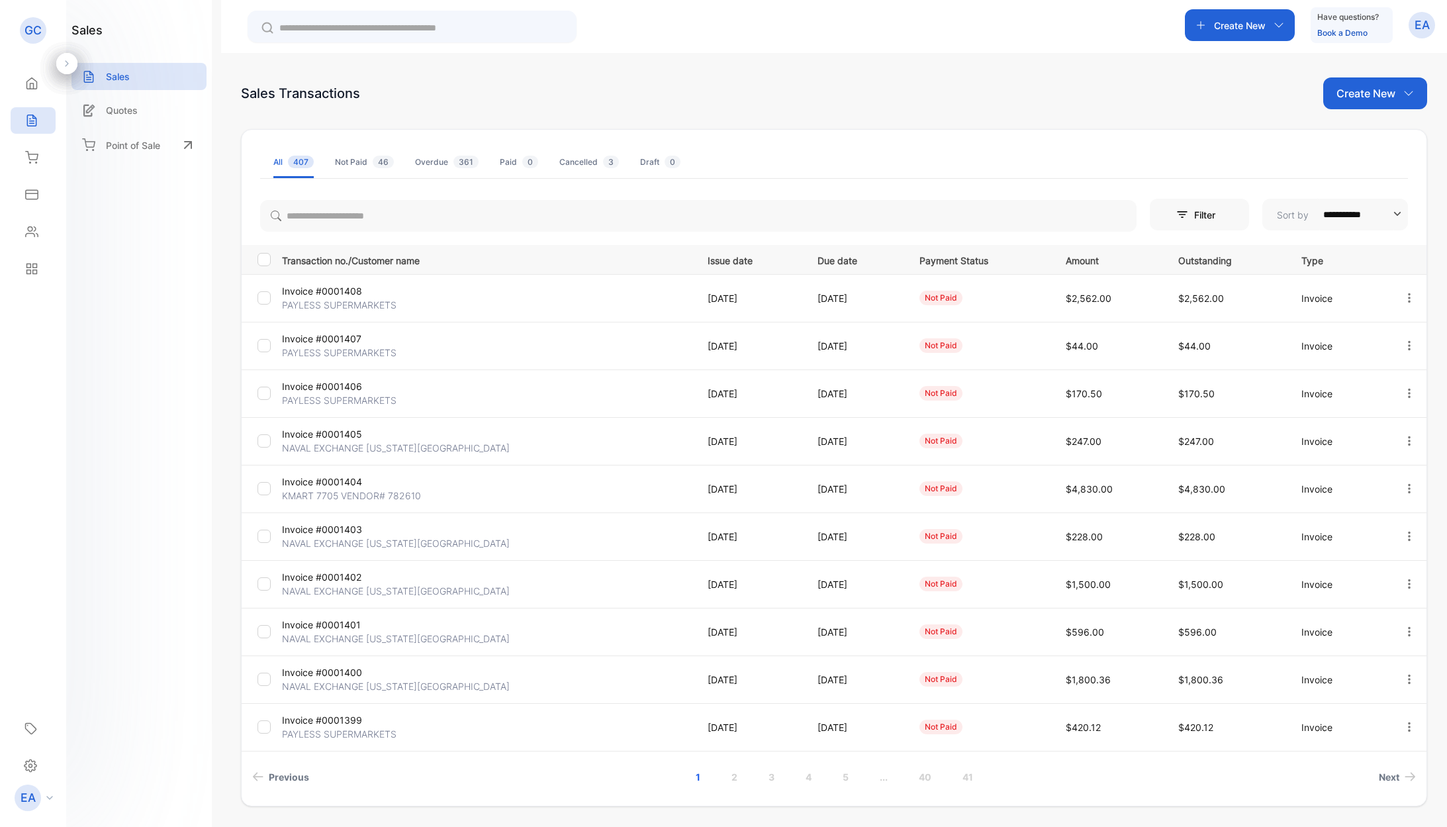
click at [395, 498] on p "KMART 7705 VENDOR# 782610" at bounding box center [351, 496] width 139 height 14
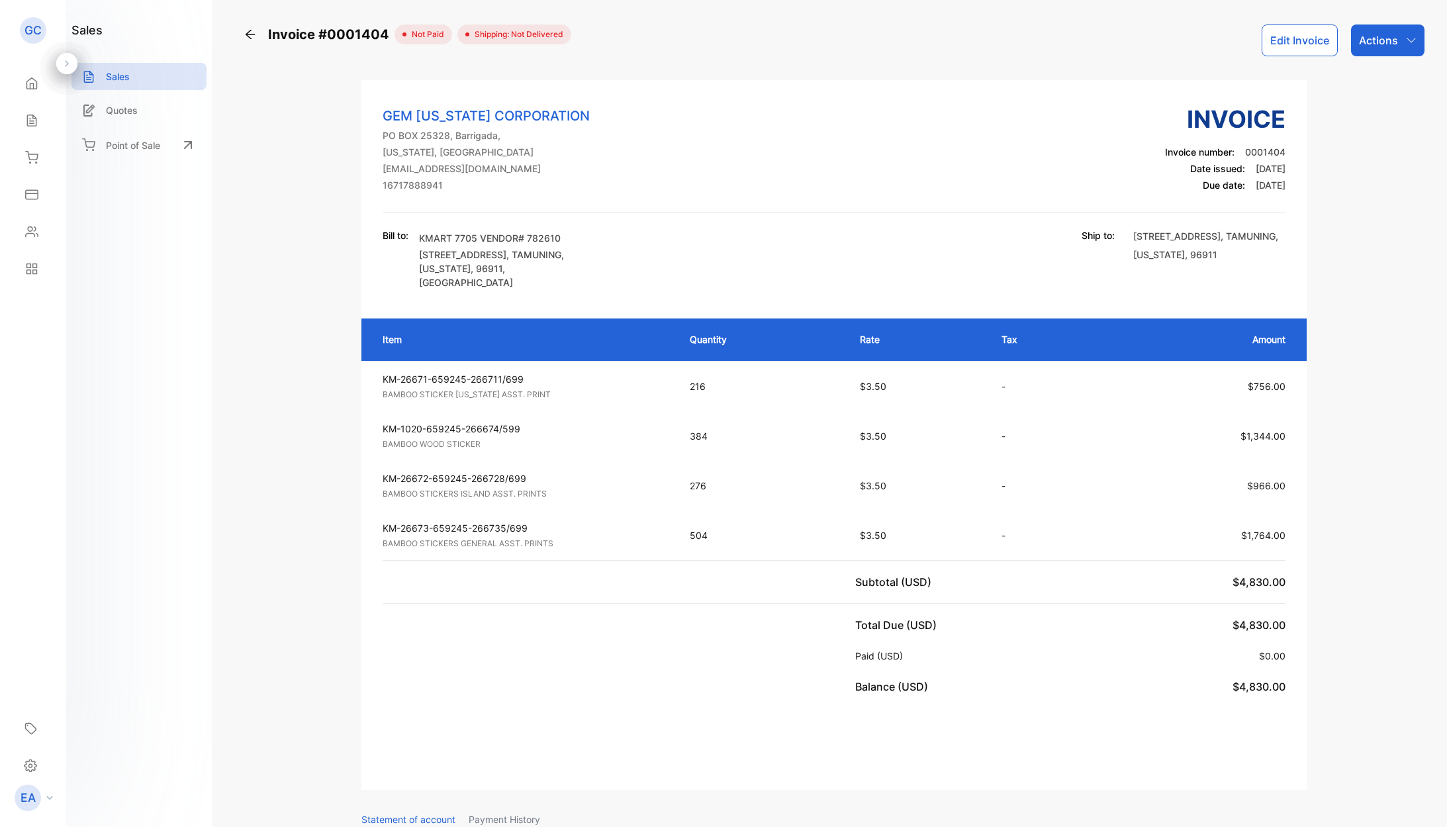
click at [251, 32] on icon at bounding box center [250, 34] width 13 height 13
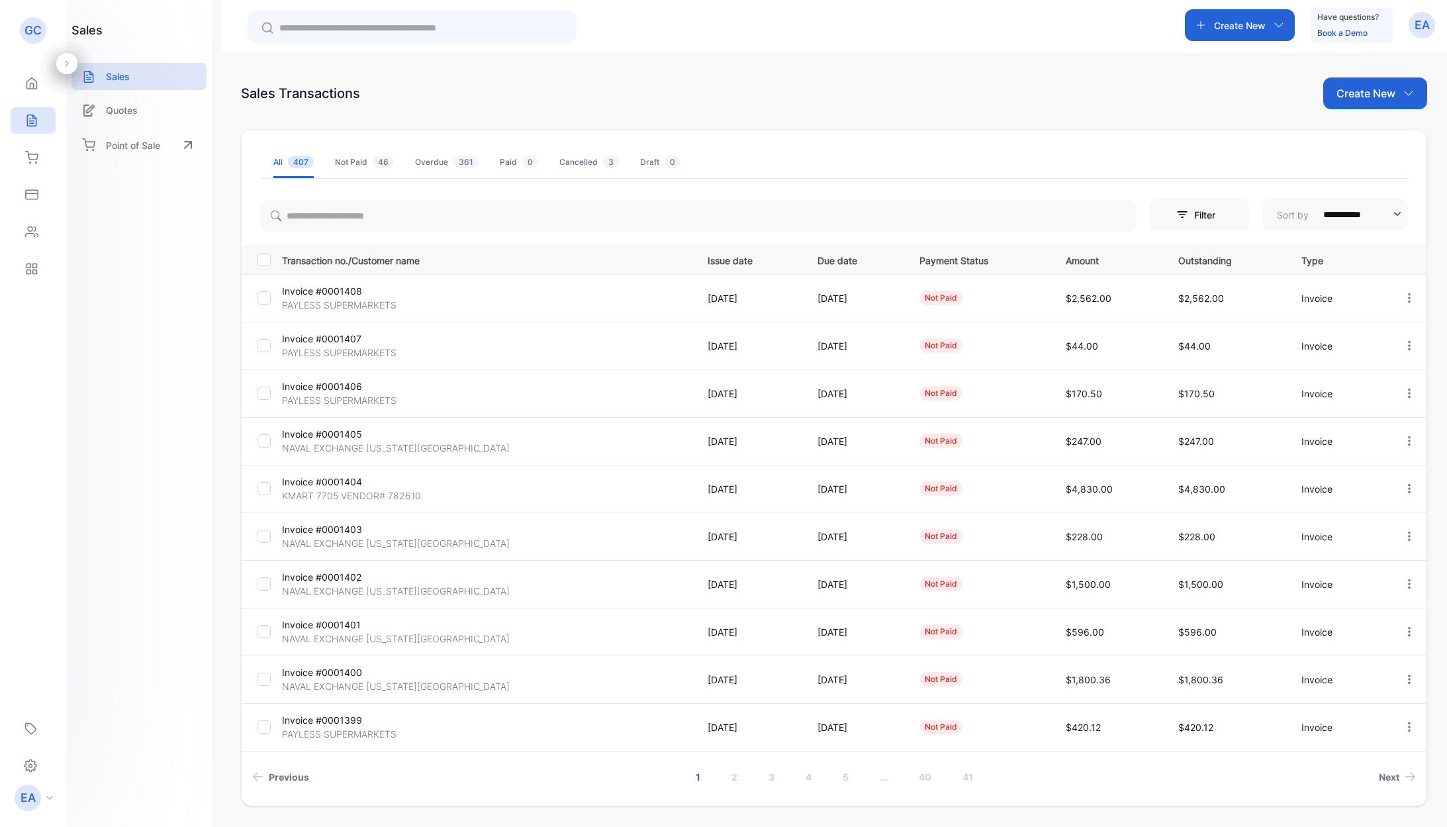
click at [650, 103] on div "Sales Transactions Create New" at bounding box center [834, 93] width 1186 height 32
